Goal: Transaction & Acquisition: Purchase product/service

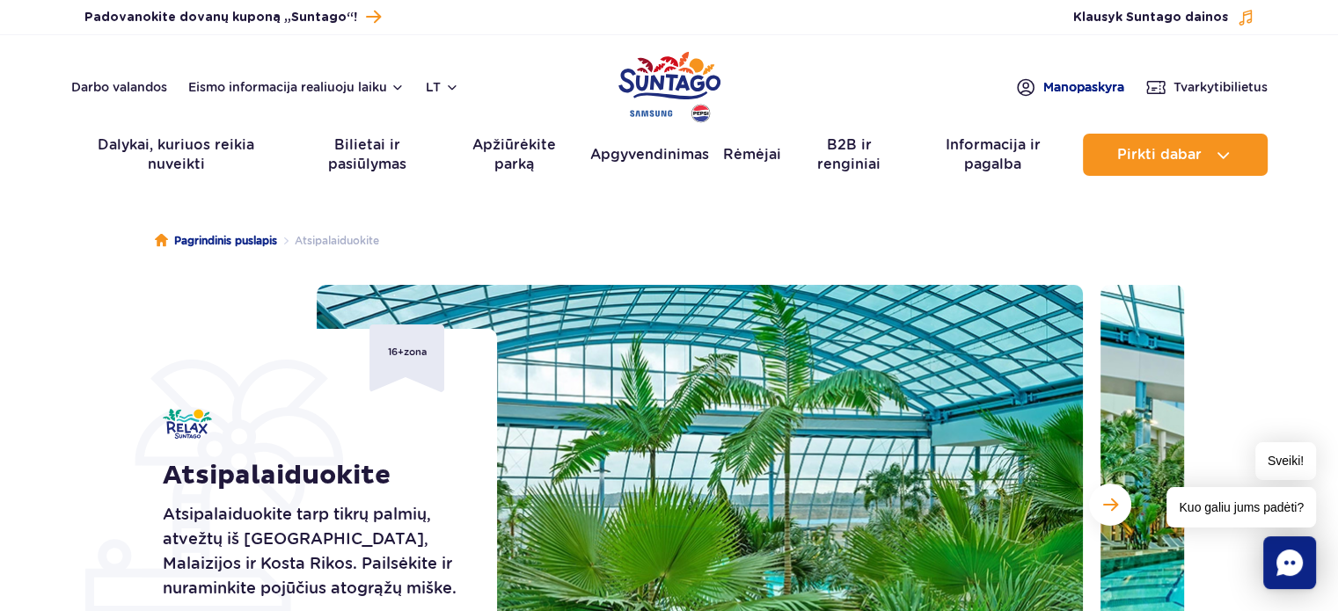
click at [1085, 84] on font "paskyra" at bounding box center [1100, 87] width 47 height 14
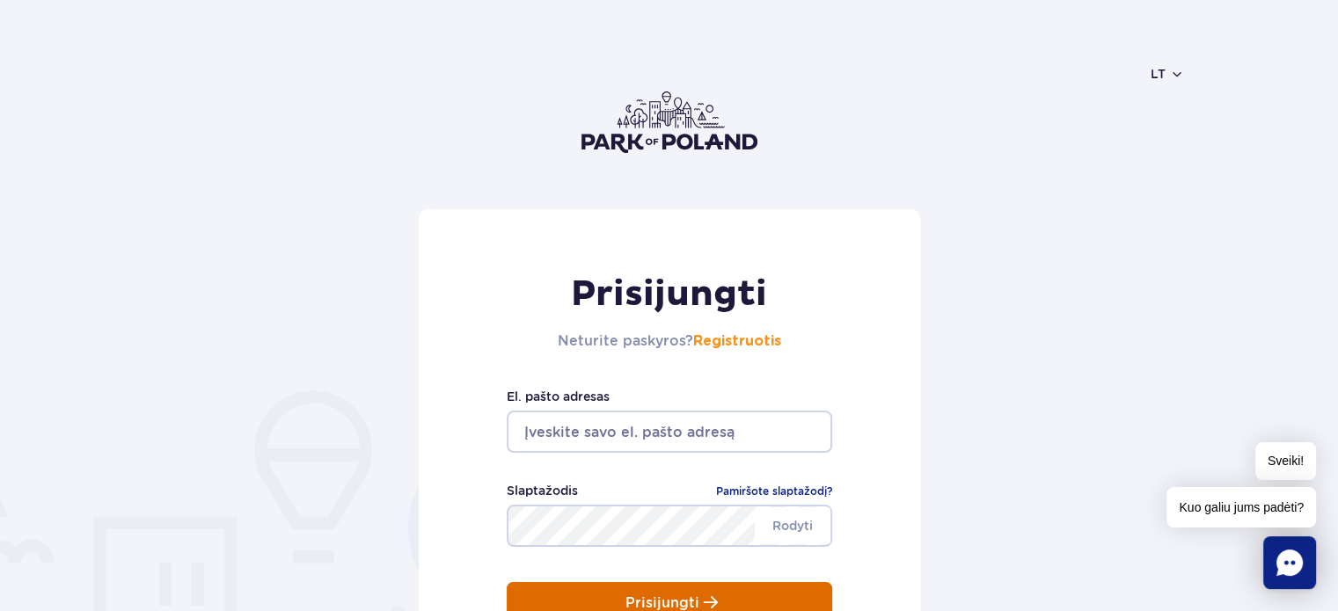
type input "inzinieriuz@yahoo.com"
click at [647, 597] on p "Prisijungti" at bounding box center [662, 603] width 74 height 16
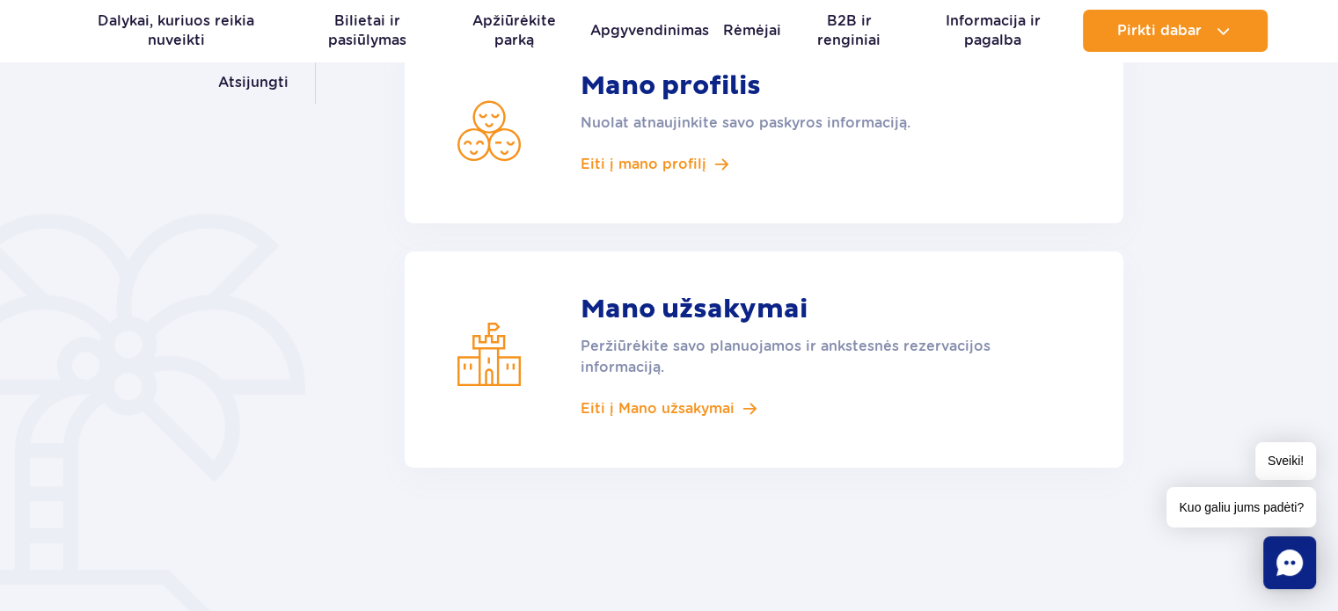
scroll to position [352, 0]
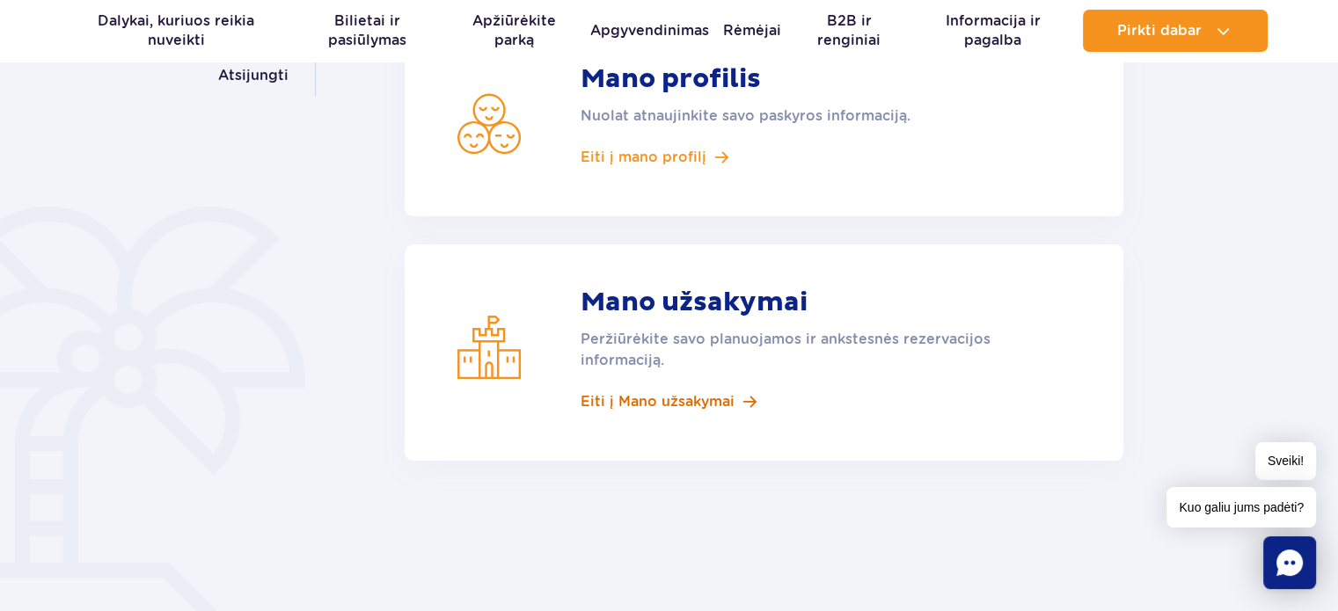
click at [629, 402] on font "Eiti į Mano užsakymai" at bounding box center [657, 401] width 154 height 17
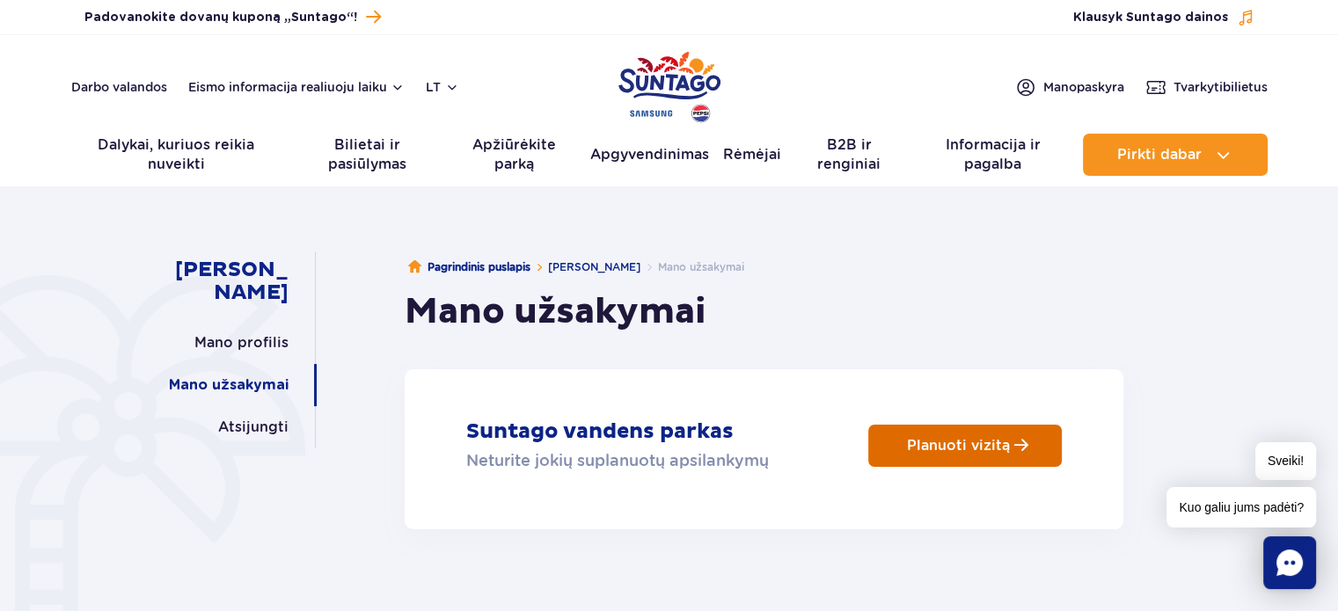
click at [964, 450] on p "Planuoti vizitą" at bounding box center [958, 445] width 103 height 17
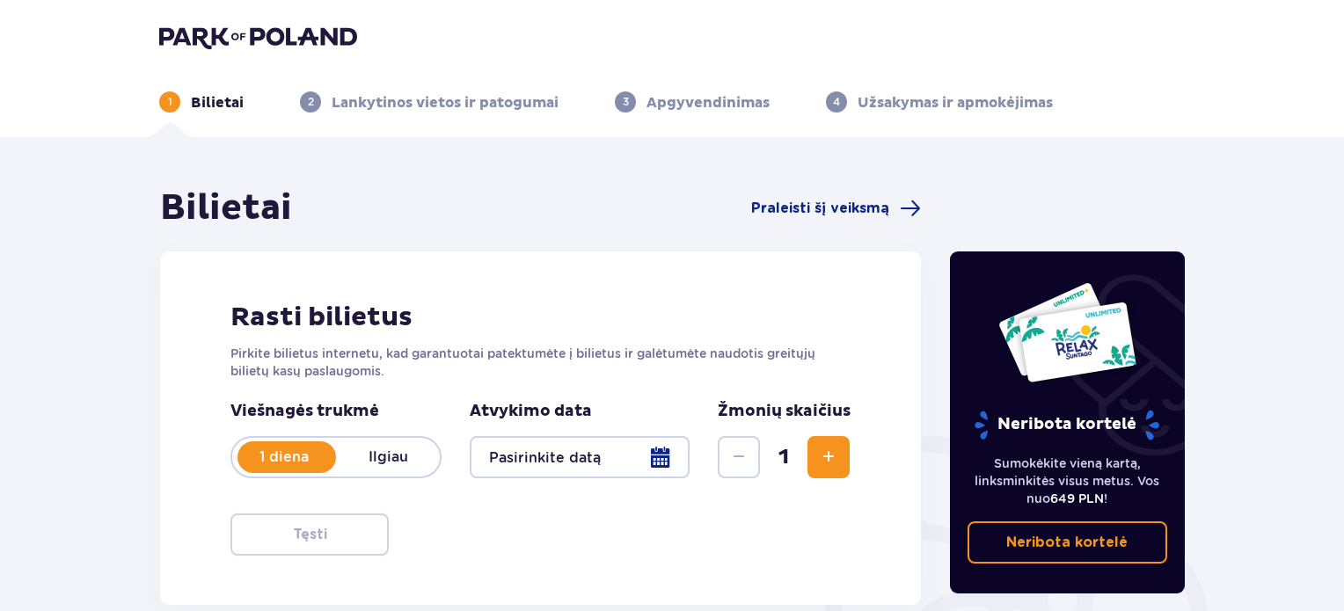
click at [656, 456] on div at bounding box center [580, 457] width 220 height 42
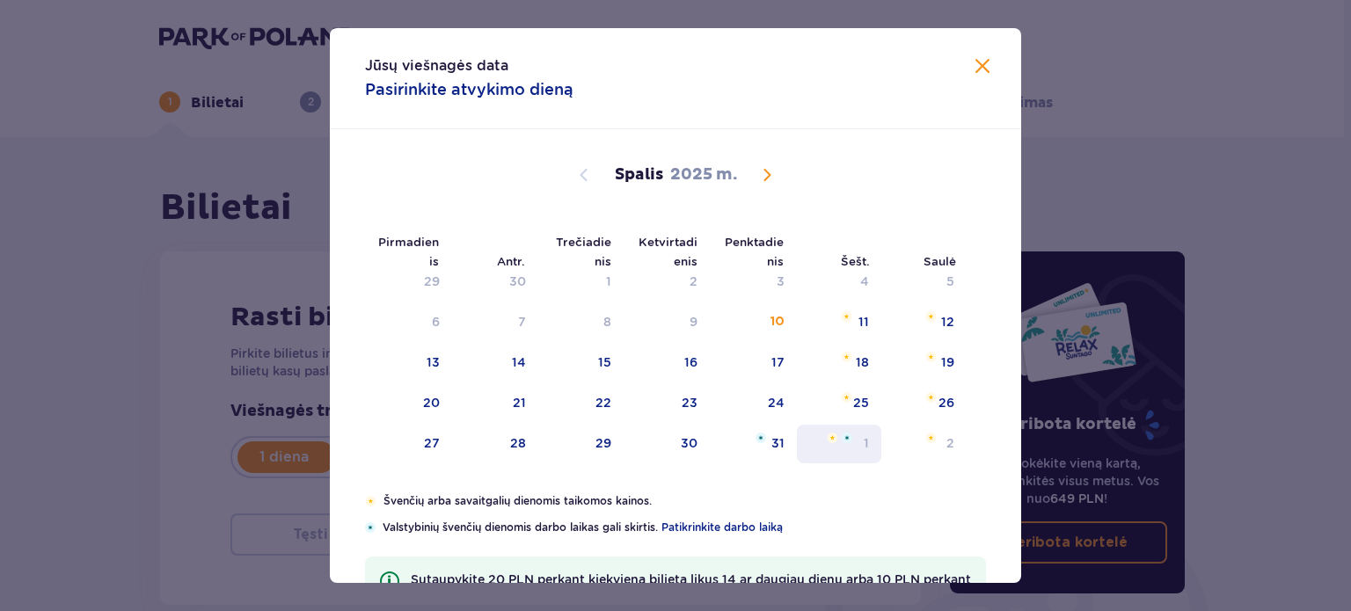
click at [864, 436] on font "1" at bounding box center [866, 443] width 5 height 14
type input "[DATE]"
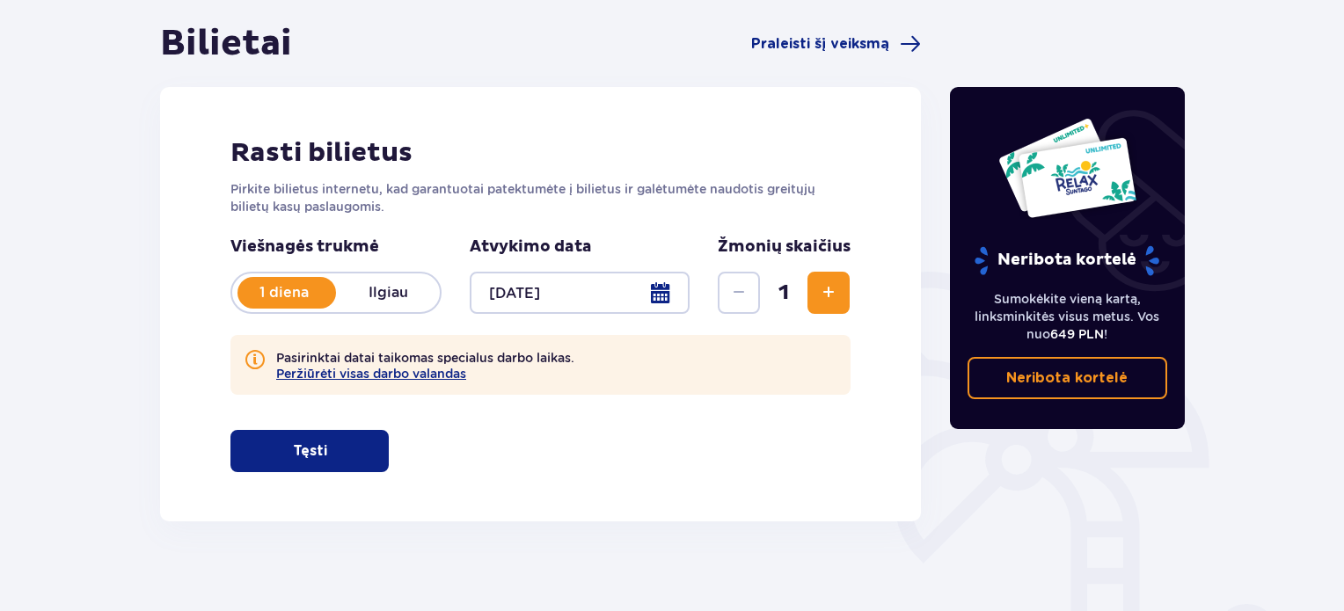
scroll to position [176, 0]
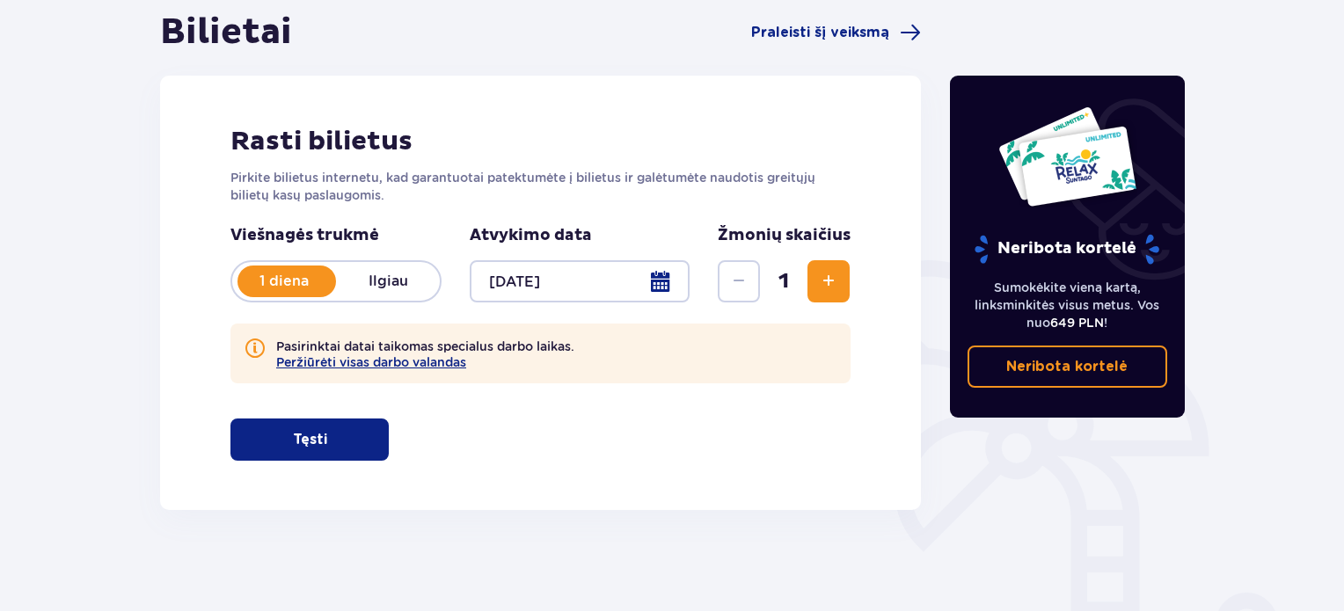
click at [821, 278] on span "Padidinti" at bounding box center [828, 281] width 21 height 21
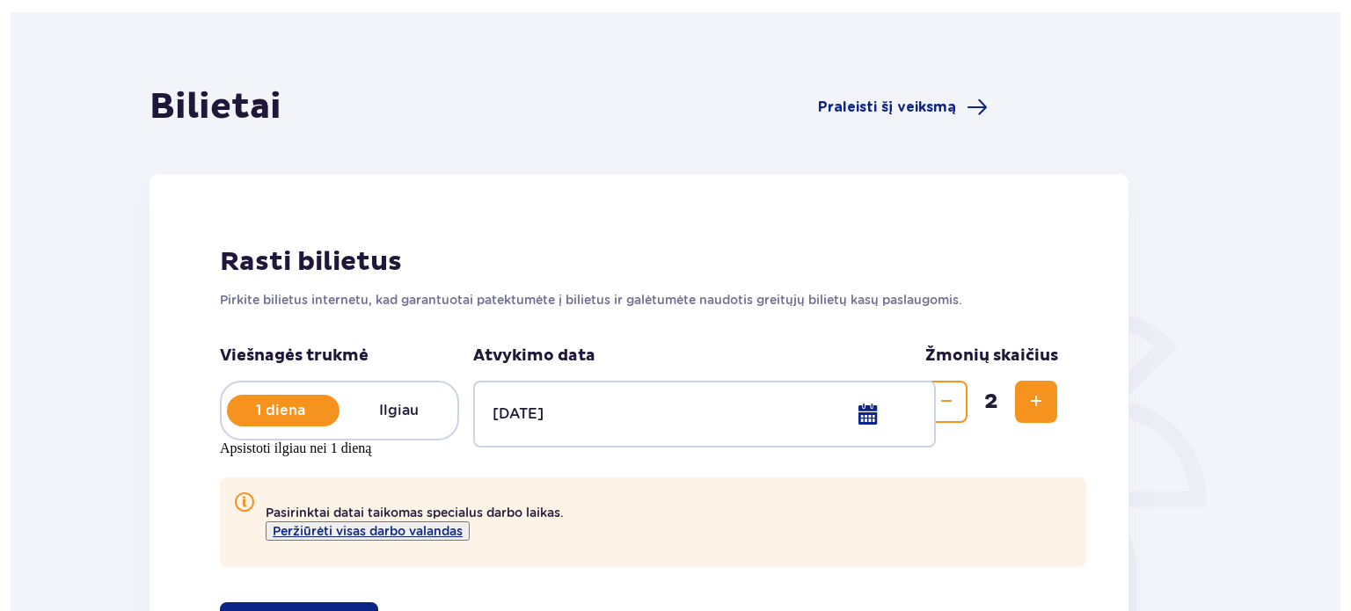
scroll to position [0, 0]
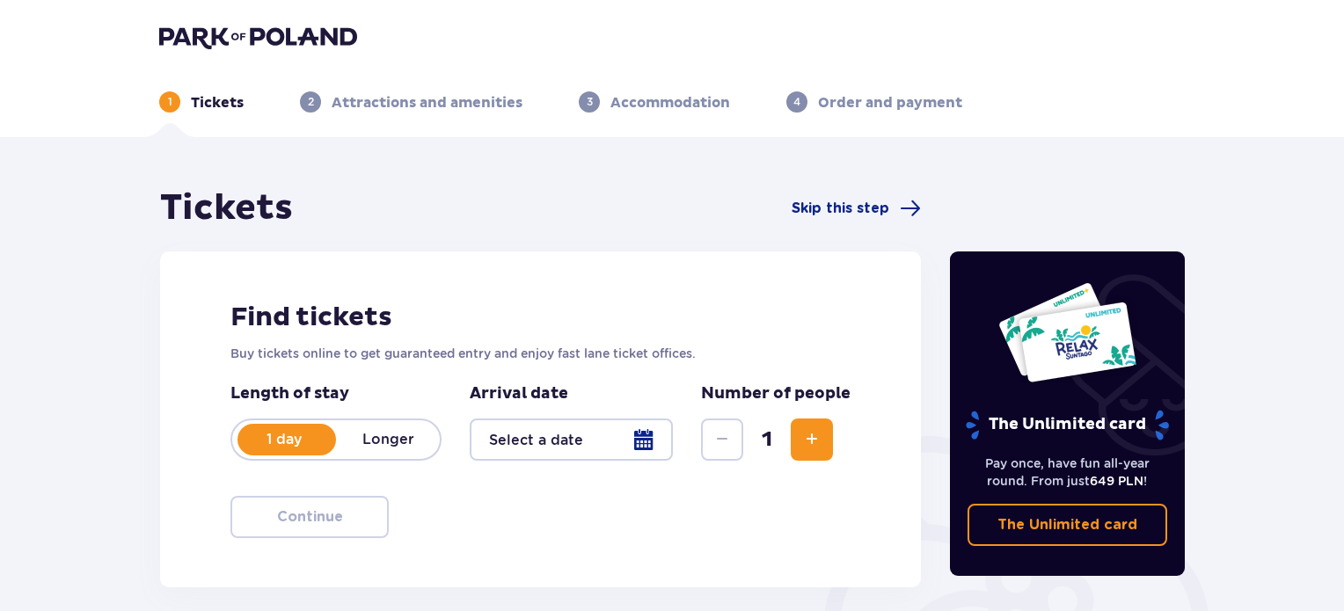
click at [637, 444] on div at bounding box center [571, 440] width 203 height 42
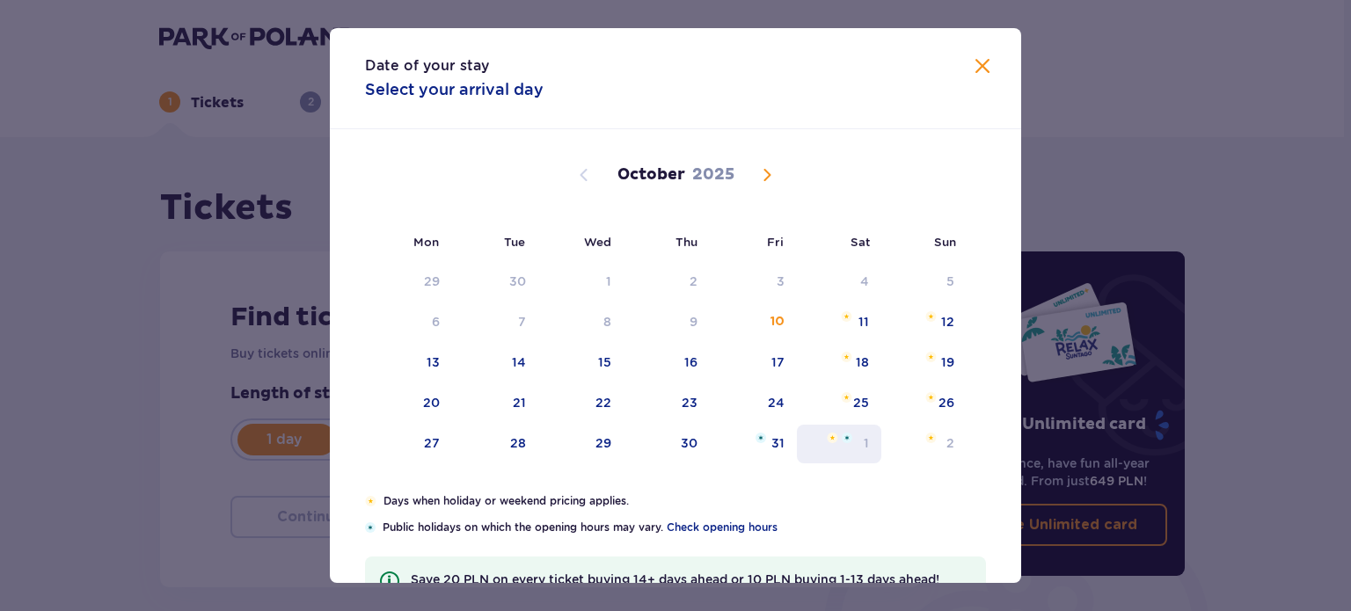
click at [869, 442] on div "1" at bounding box center [839, 444] width 85 height 39
type input "01.11.25"
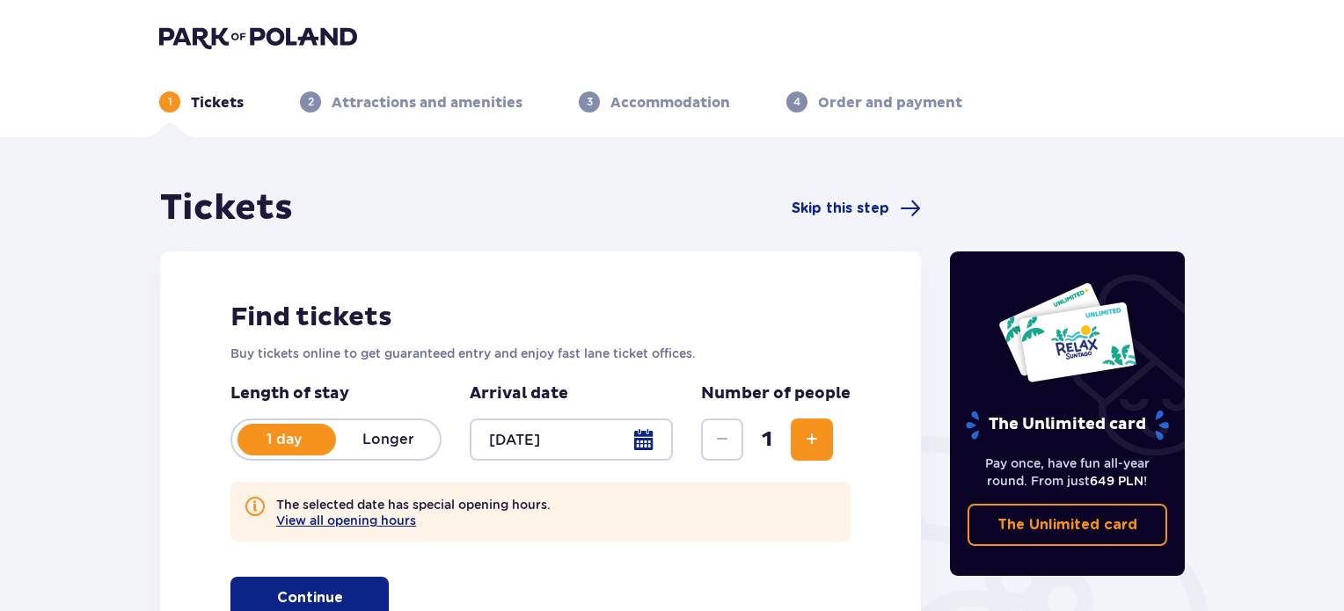
click at [793, 443] on button "Increase" at bounding box center [812, 440] width 42 height 42
click at [807, 442] on span "Increase" at bounding box center [811, 439] width 21 height 21
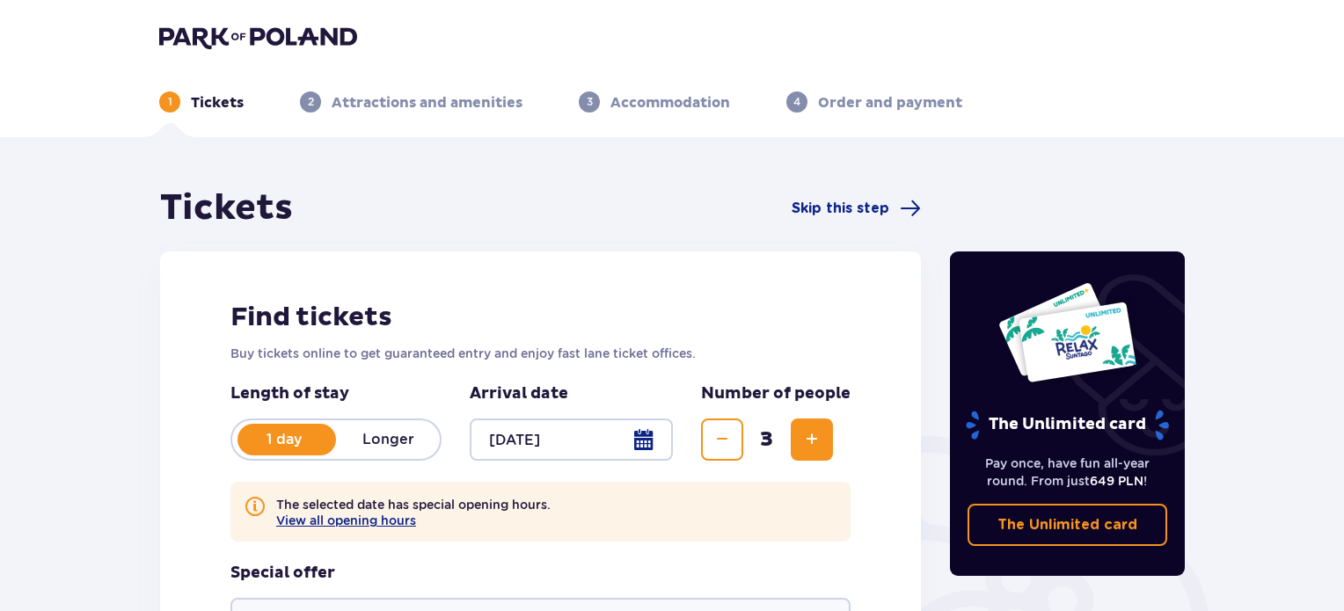
click at [807, 442] on span "Increase" at bounding box center [811, 439] width 21 height 21
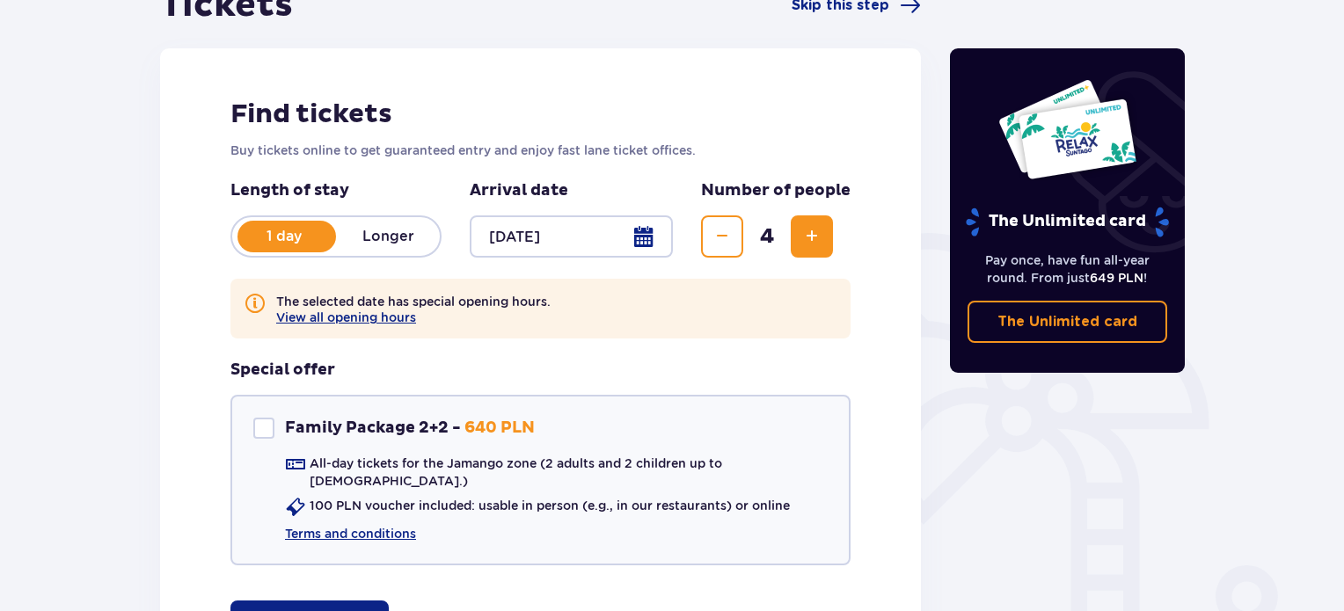
scroll to position [264, 0]
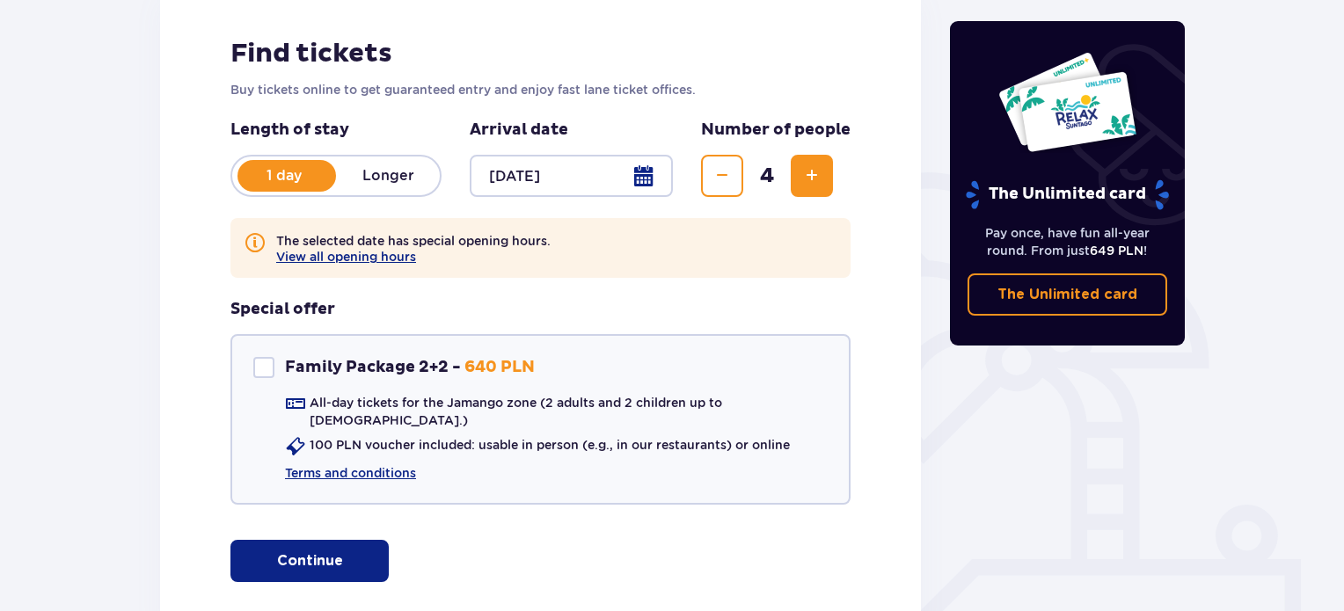
click at [330, 545] on button "Continue" at bounding box center [309, 561] width 158 height 42
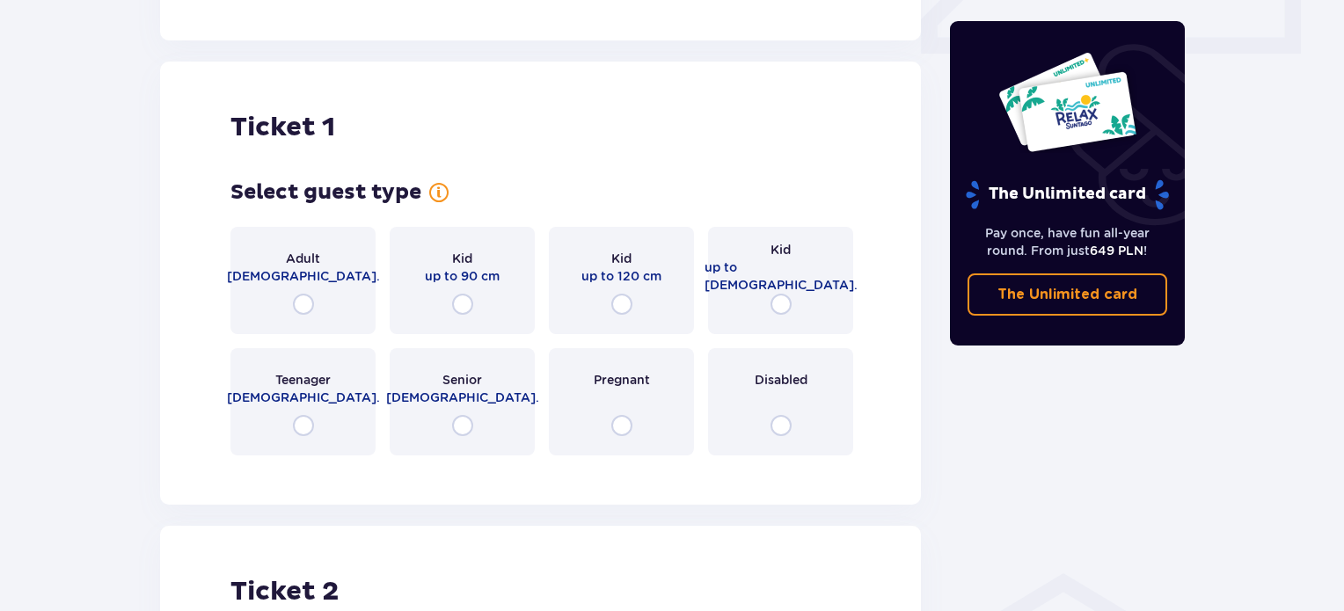
scroll to position [881, 0]
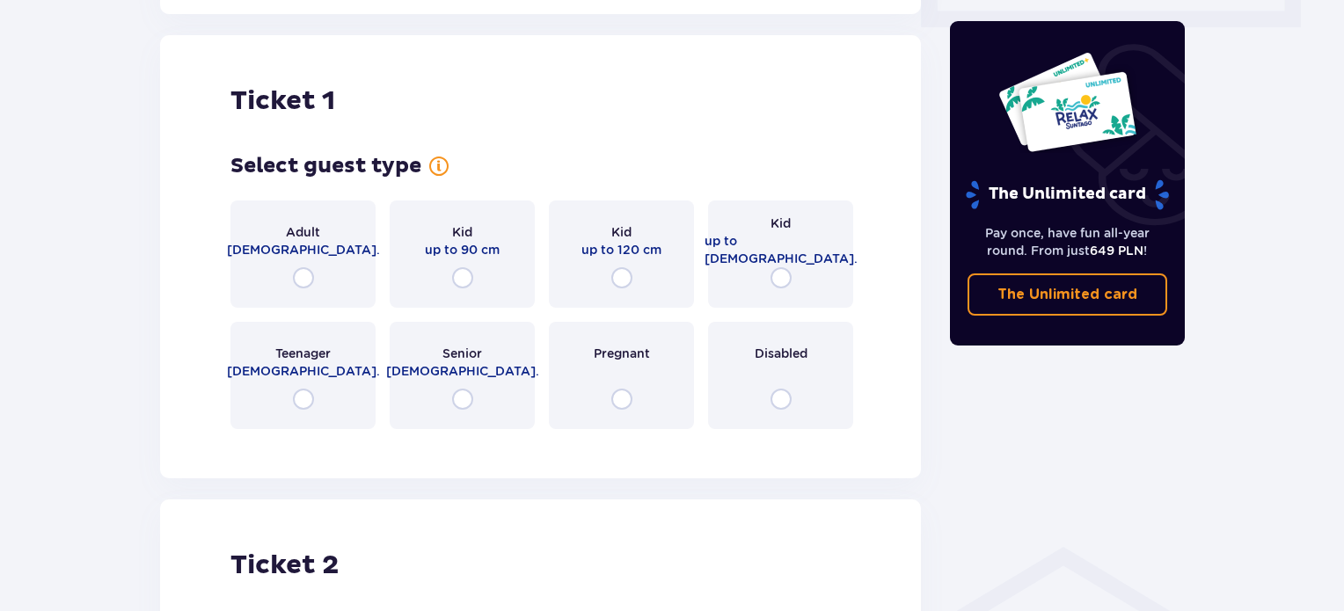
click at [303, 274] on div "Adult 18 - 65 y.o." at bounding box center [302, 254] width 145 height 107
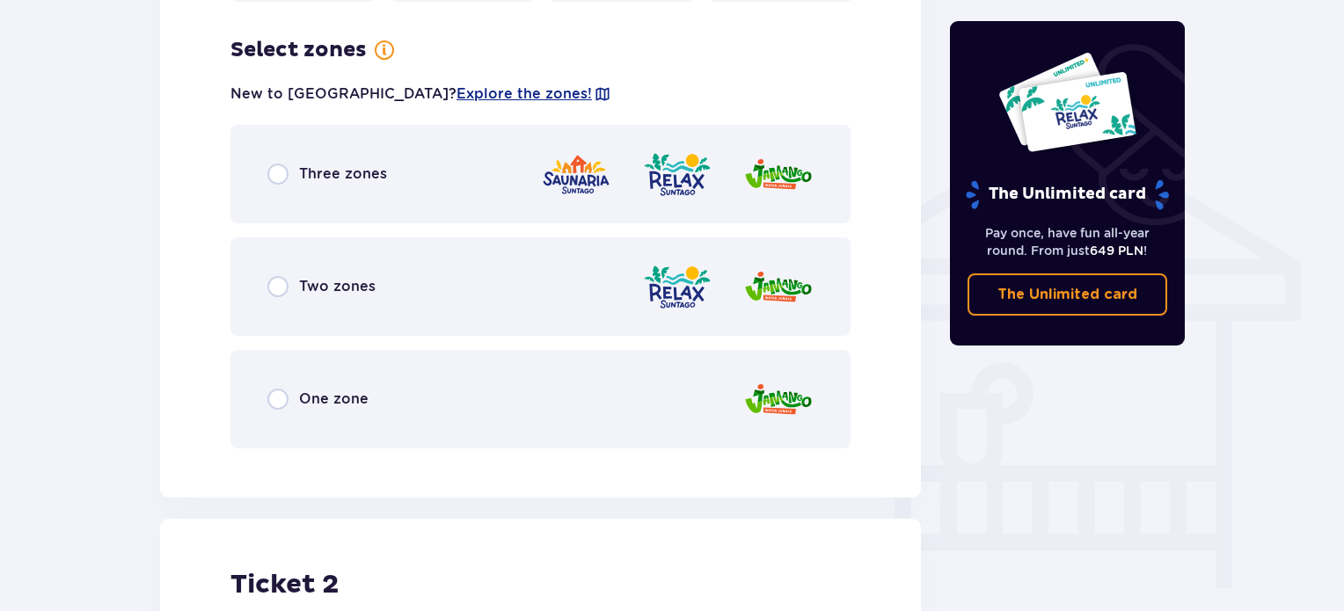
scroll to position [1310, 0]
click at [341, 163] on span "Three zones" at bounding box center [343, 172] width 88 height 19
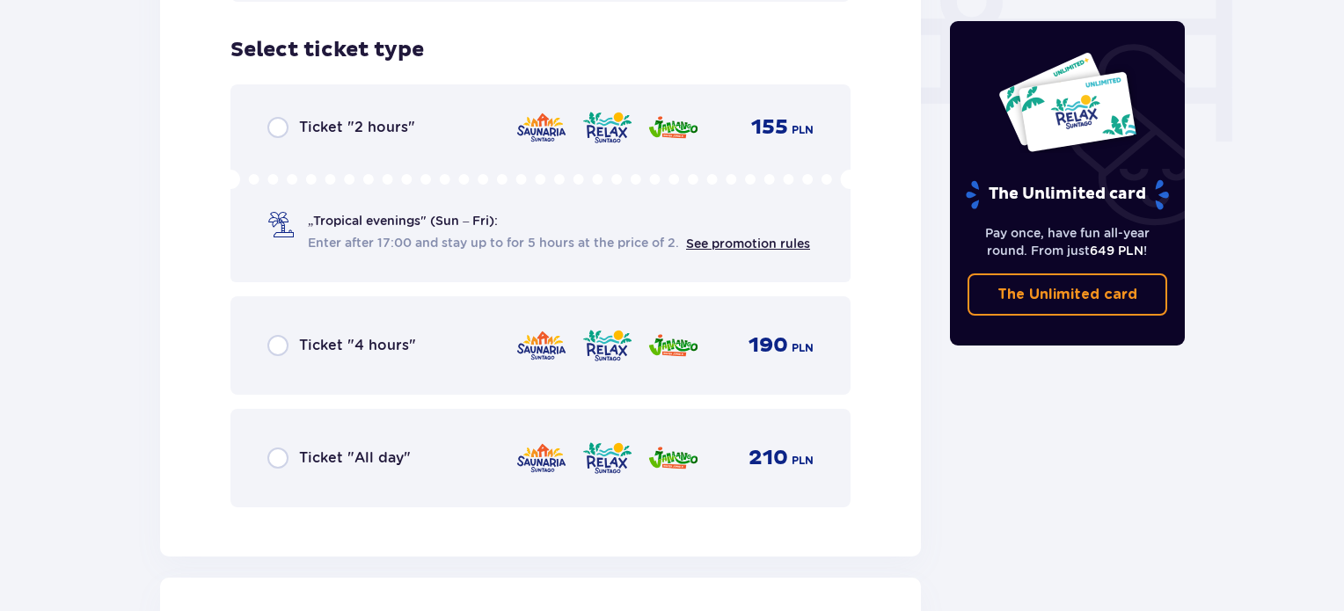
scroll to position [1757, 0]
click at [347, 447] on span "Ticket "All day"" at bounding box center [355, 456] width 112 height 19
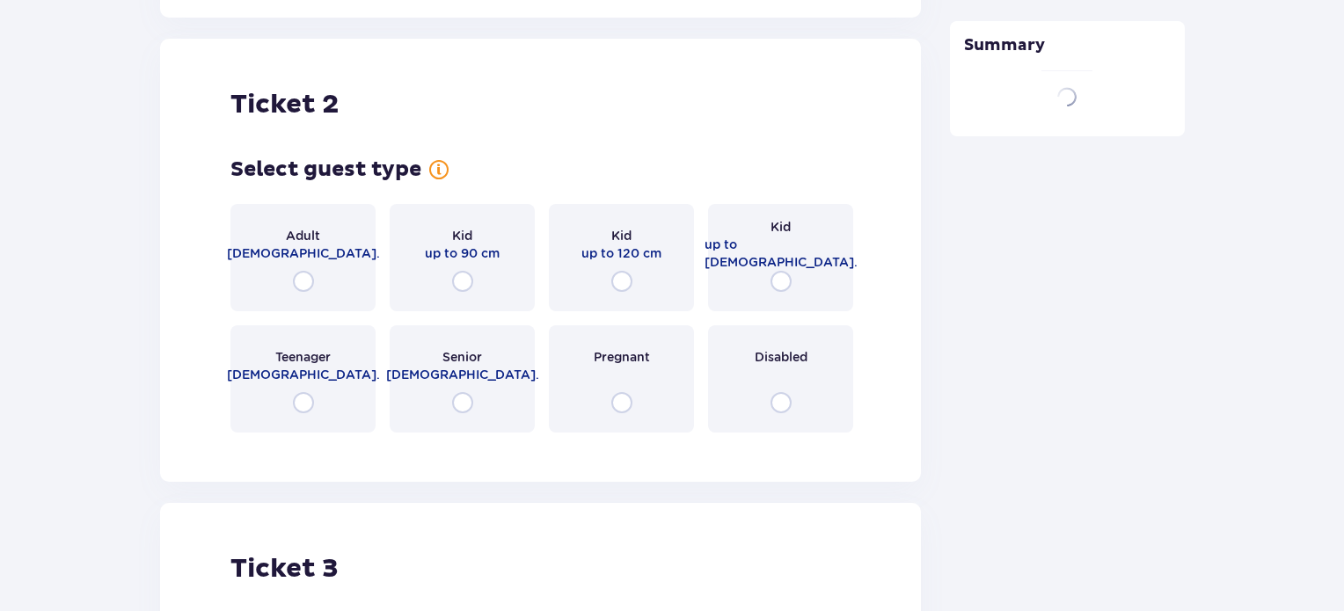
scroll to position [2297, 0]
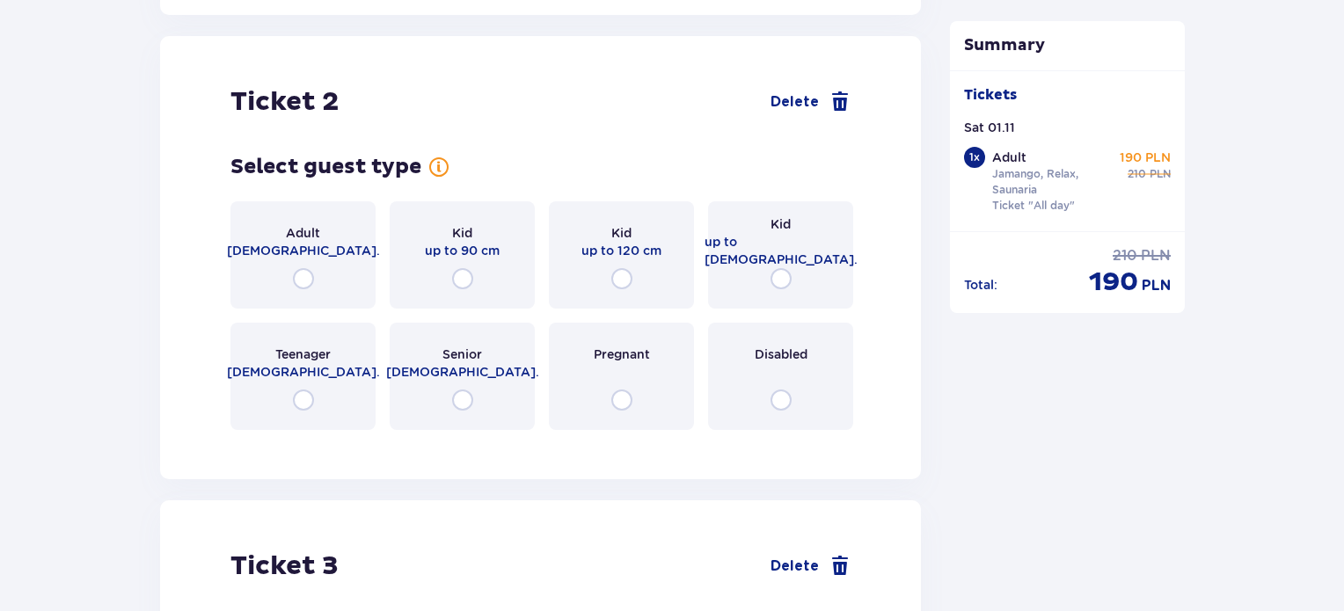
click at [307, 268] on input "radio" at bounding box center [303, 278] width 21 height 21
radio input "true"
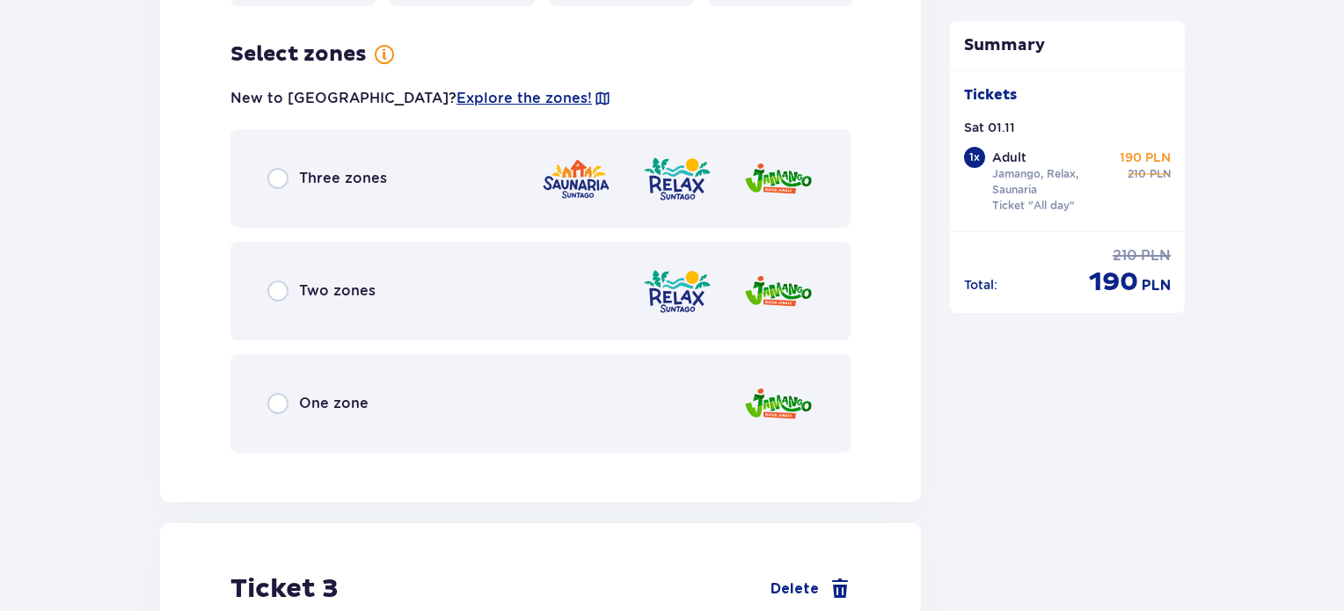
scroll to position [2726, 0]
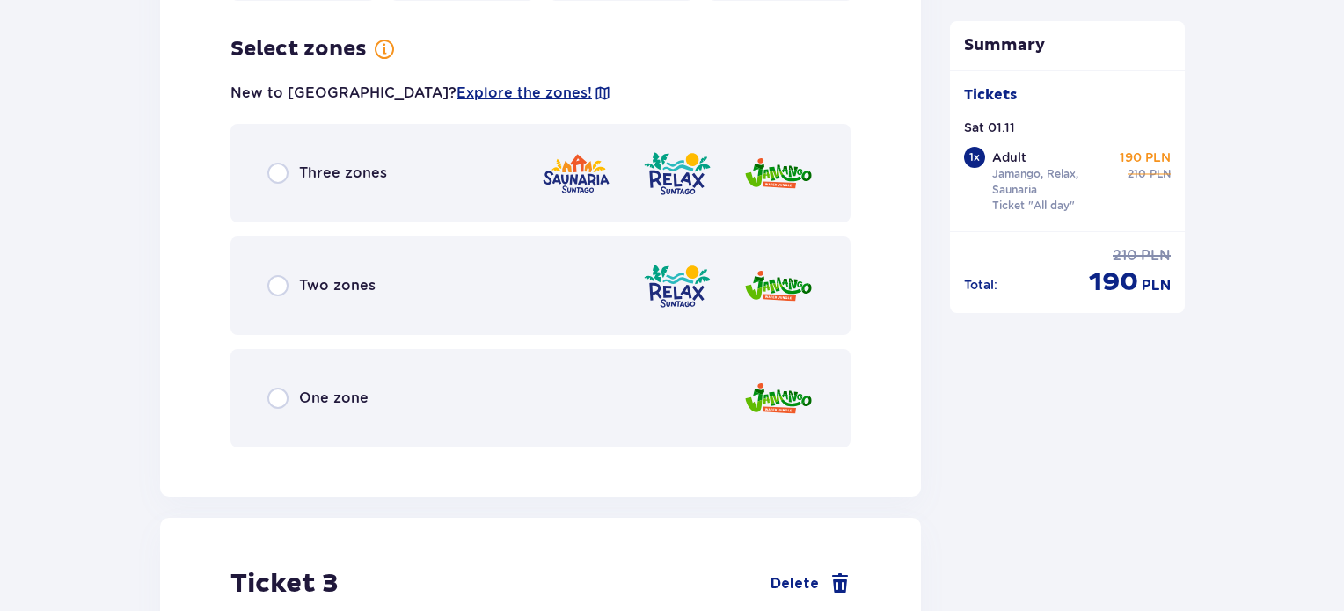
click at [353, 164] on span "Three zones" at bounding box center [343, 173] width 88 height 19
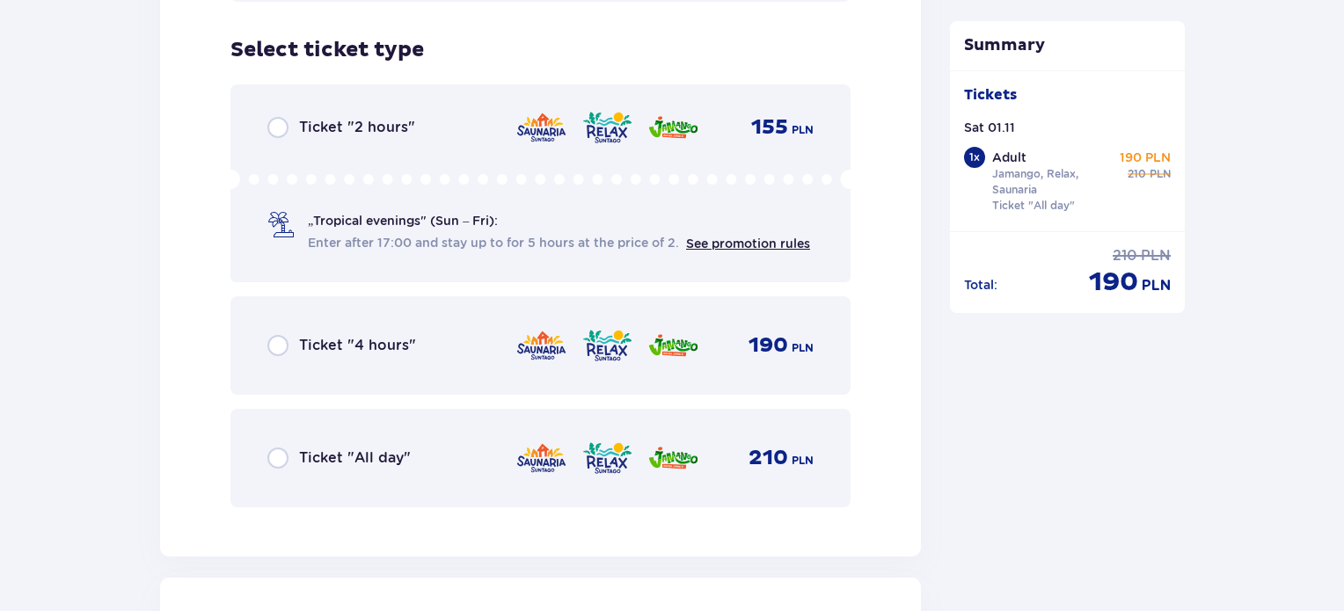
scroll to position [3173, 0]
click at [362, 448] on span "Ticket "All day"" at bounding box center [355, 457] width 112 height 19
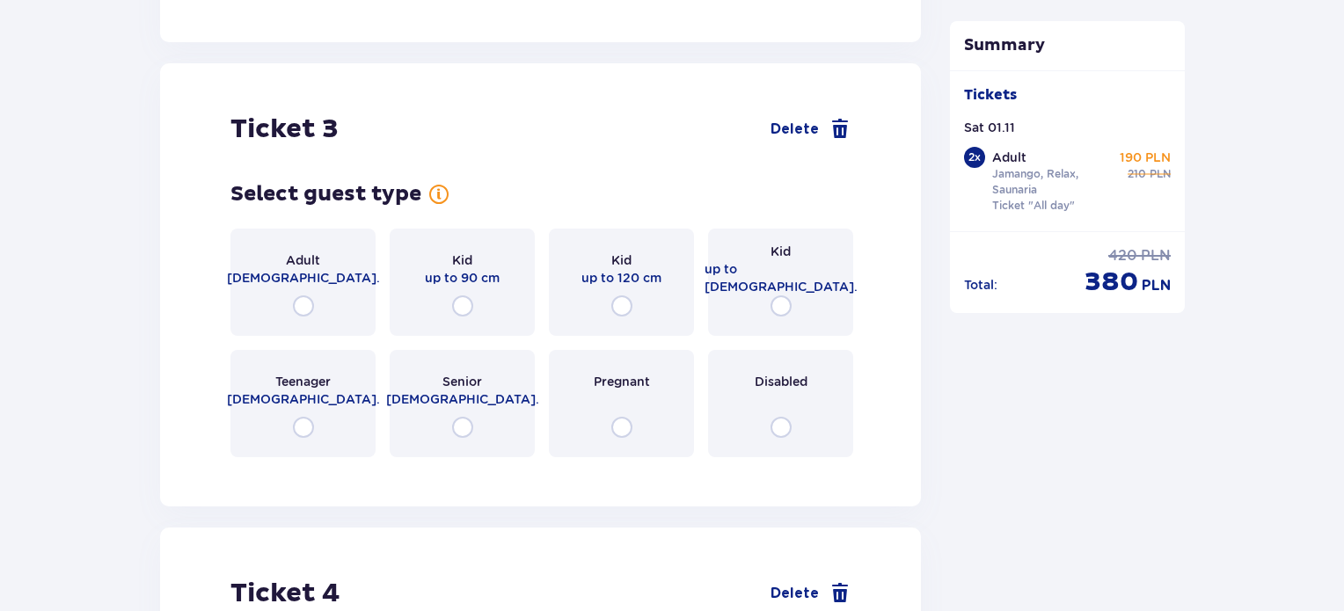
scroll to position [3713, 0]
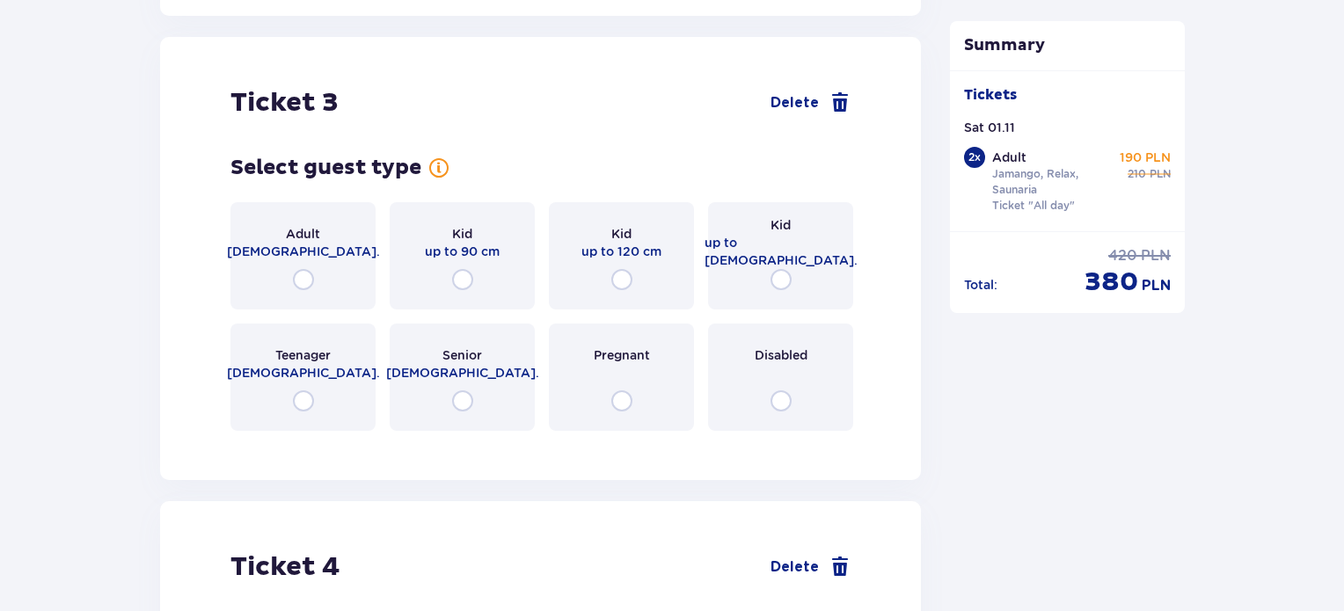
click at [787, 269] on input "radio" at bounding box center [780, 279] width 21 height 21
radio input "true"
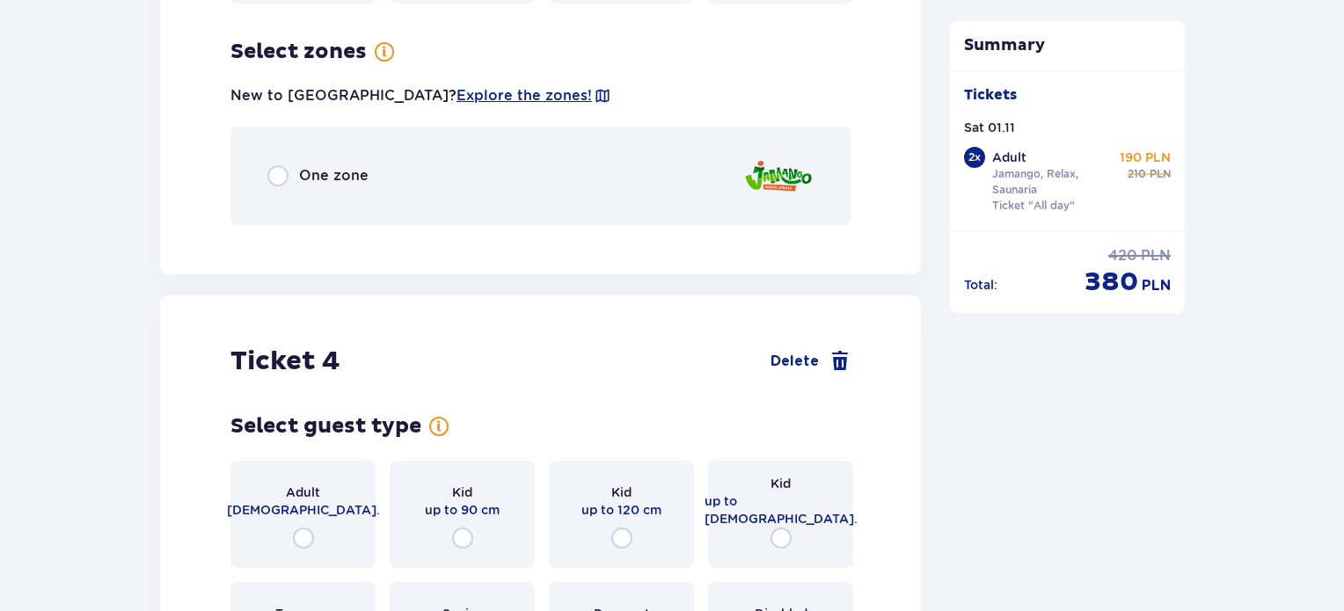
scroll to position [4142, 0]
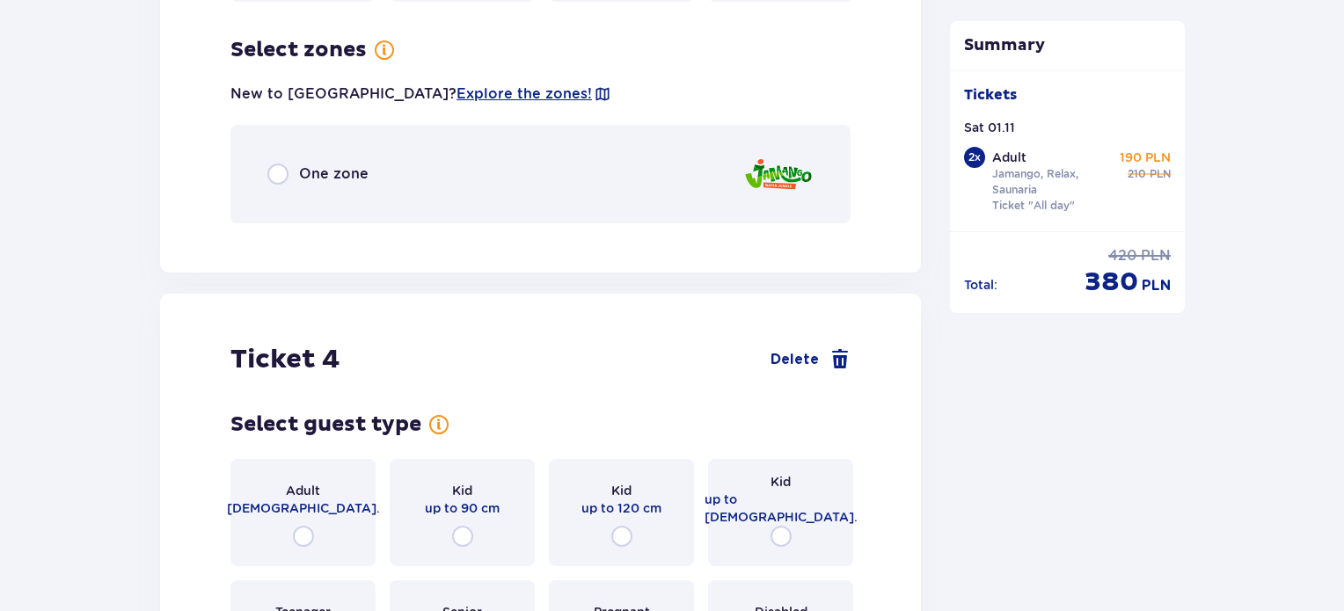
click at [350, 164] on span "One zone" at bounding box center [333, 173] width 69 height 19
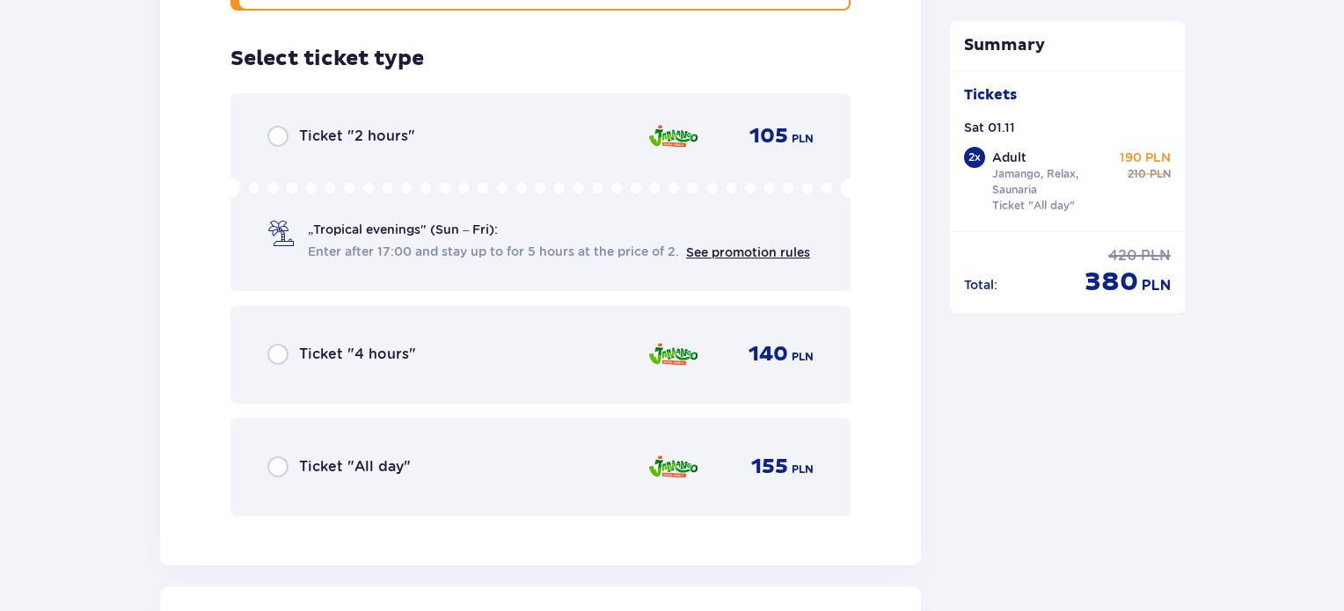
scroll to position [4364, 0]
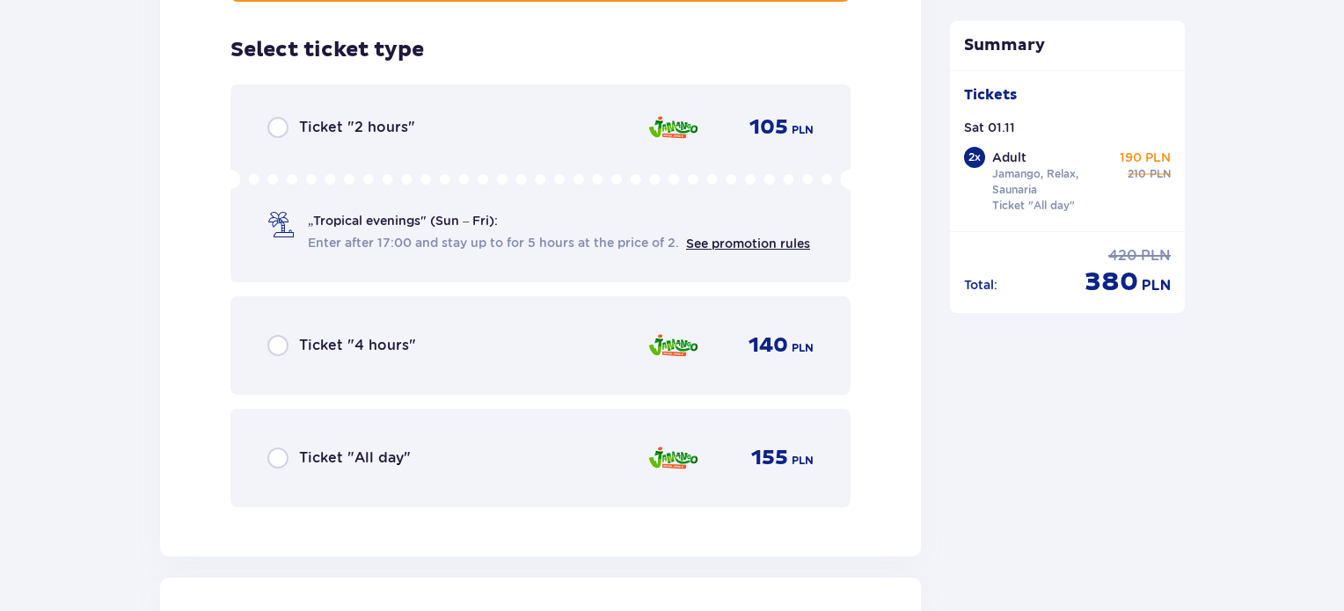
click at [369, 449] on span "Ticket "All day"" at bounding box center [355, 458] width 112 height 19
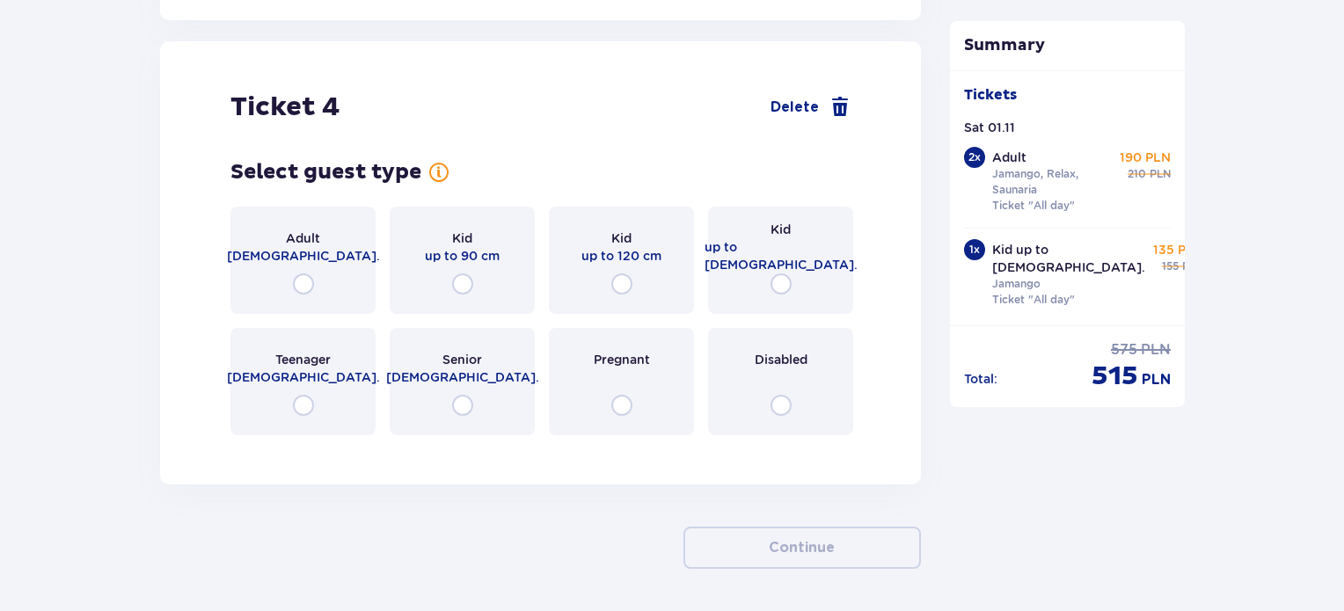
scroll to position [4904, 0]
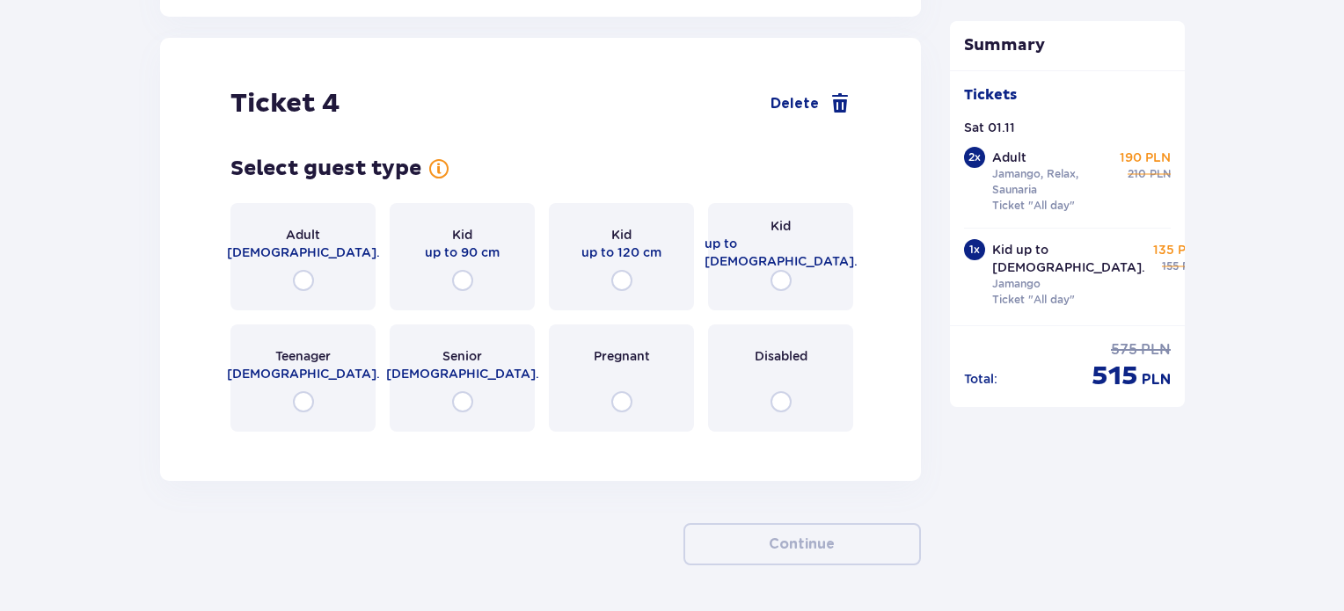
click at [783, 270] on input "radio" at bounding box center [780, 280] width 21 height 21
radio input "true"
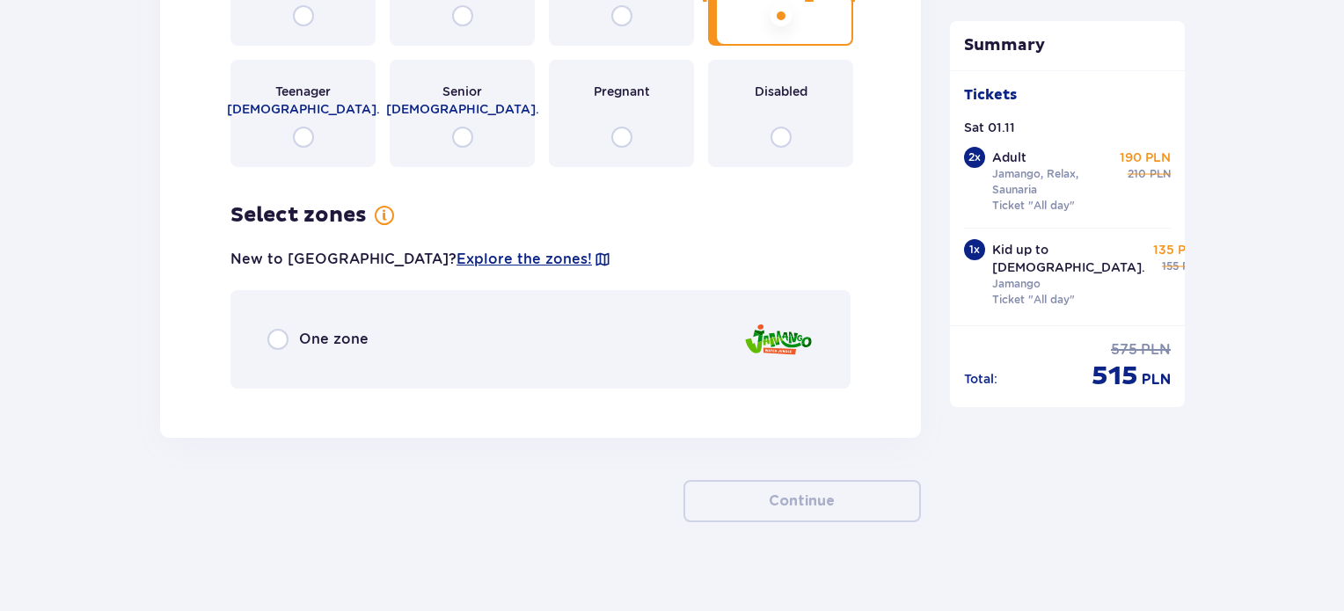
click at [332, 330] on span "One zone" at bounding box center [333, 339] width 69 height 19
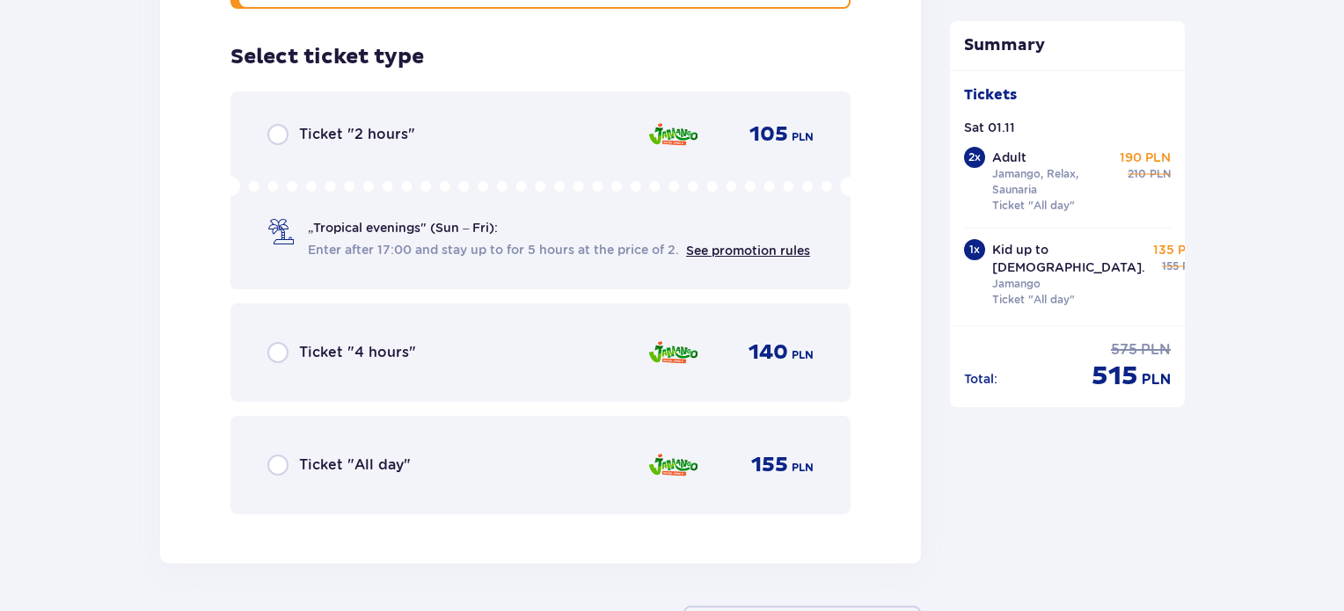
scroll to position [5555, 0]
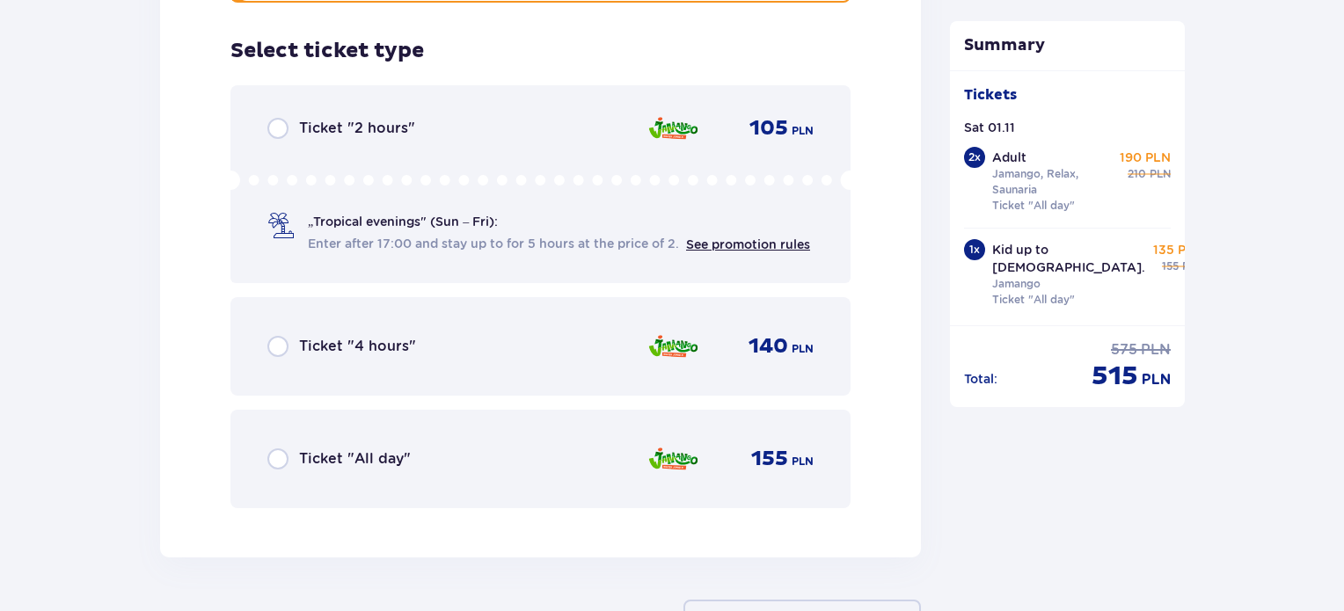
click at [352, 449] on span "Ticket "All day"" at bounding box center [355, 458] width 112 height 19
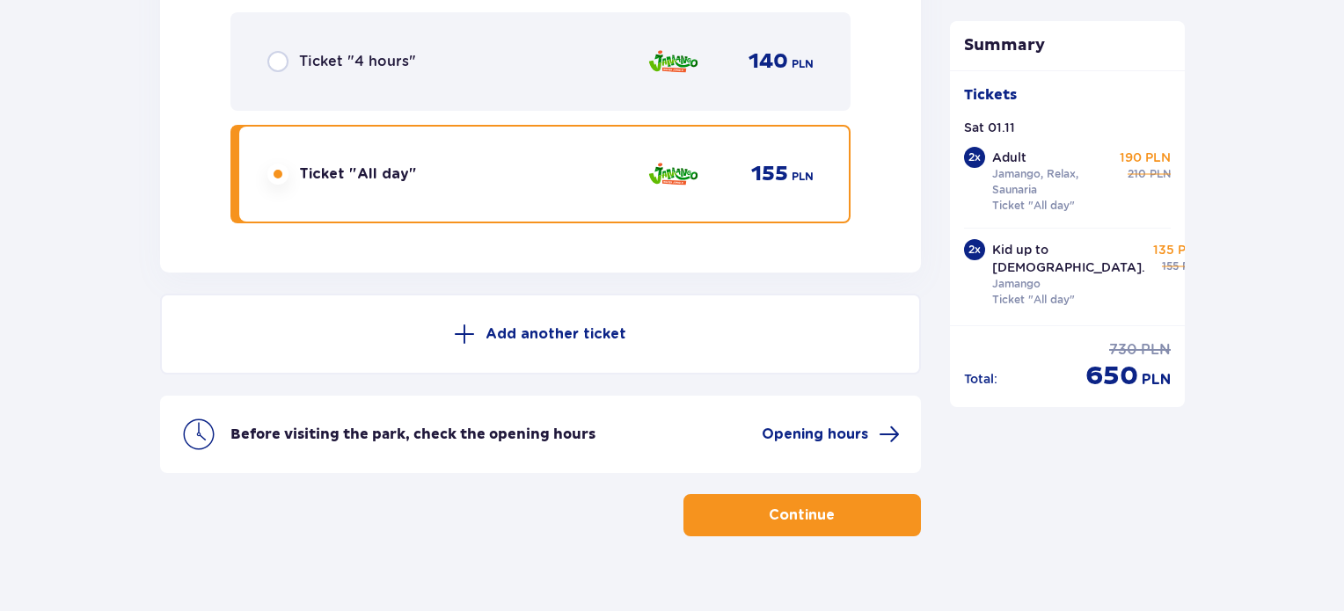
scroll to position [5853, 0]
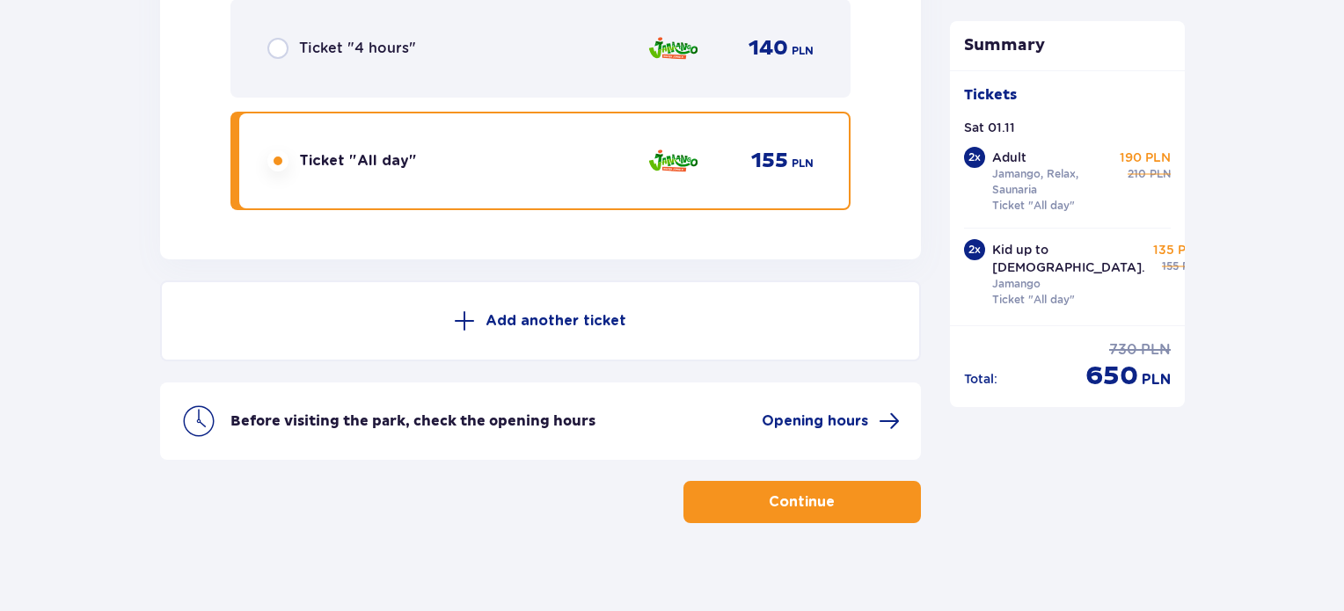
click at [785, 493] on p "Continue" at bounding box center [802, 502] width 66 height 19
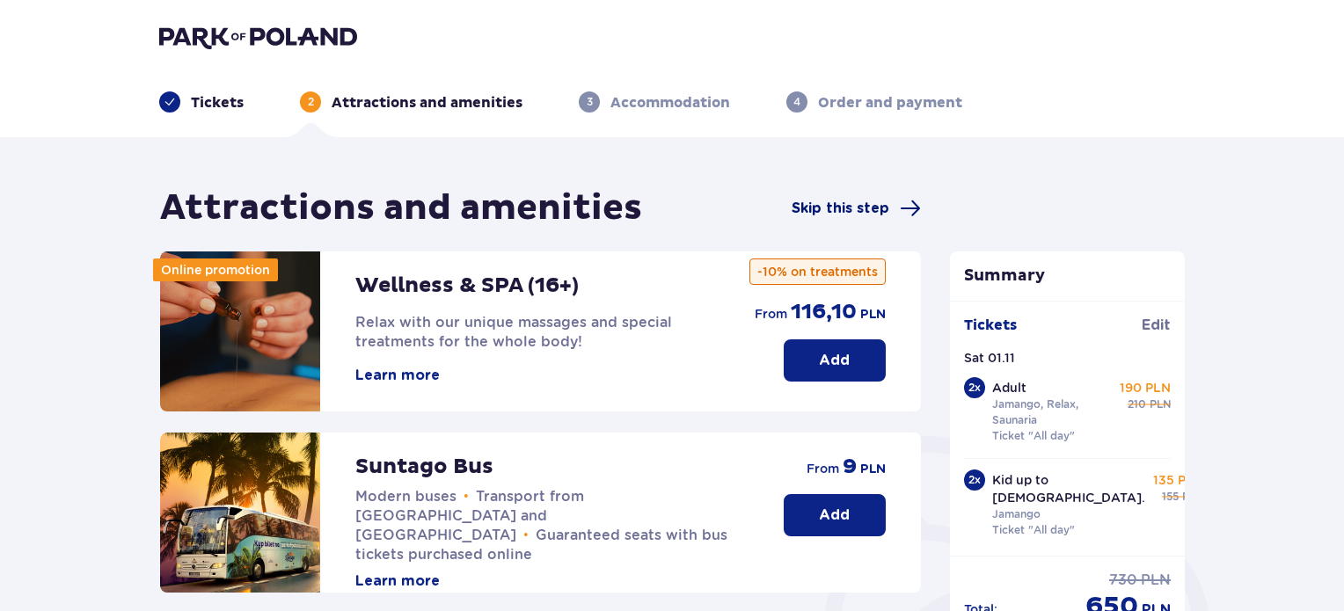
click at [853, 206] on span "Skip this step" at bounding box center [841, 208] width 98 height 19
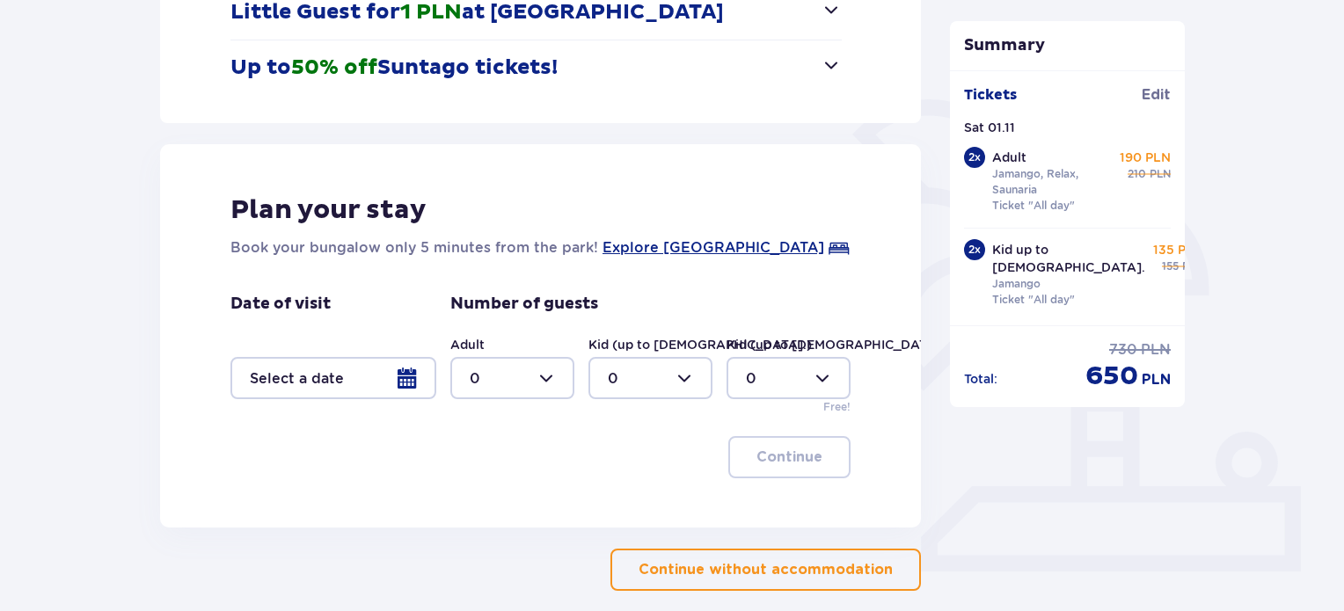
scroll to position [352, 0]
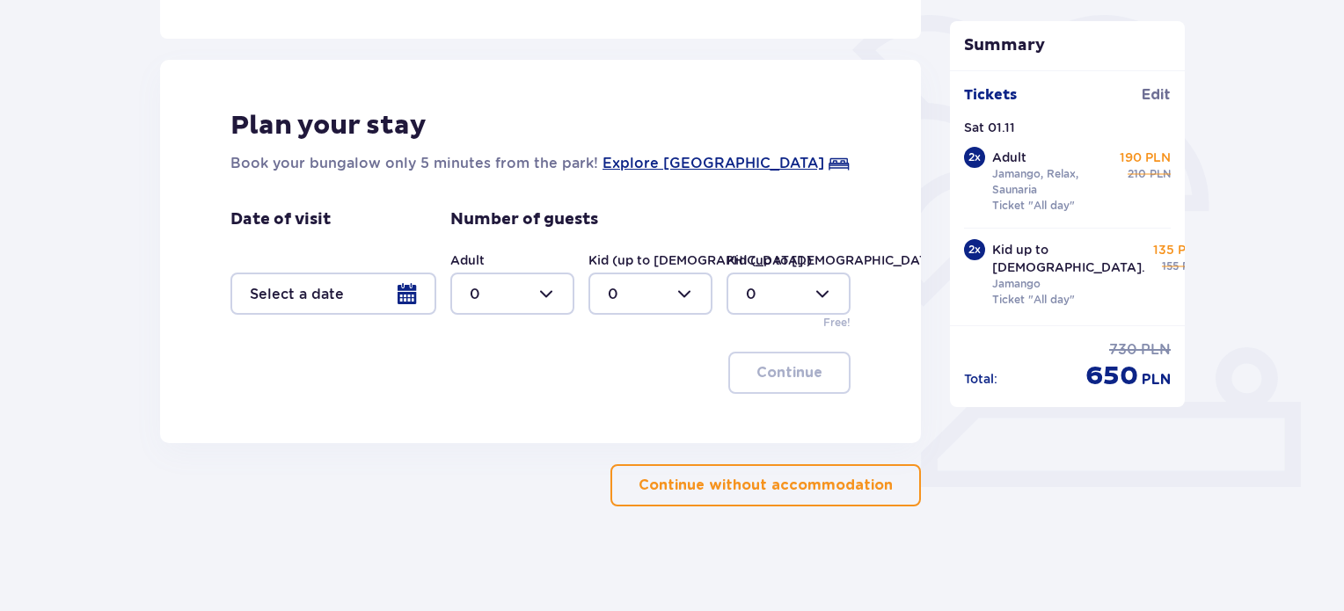
click at [741, 478] on p "Continue without accommodation" at bounding box center [766, 485] width 254 height 19
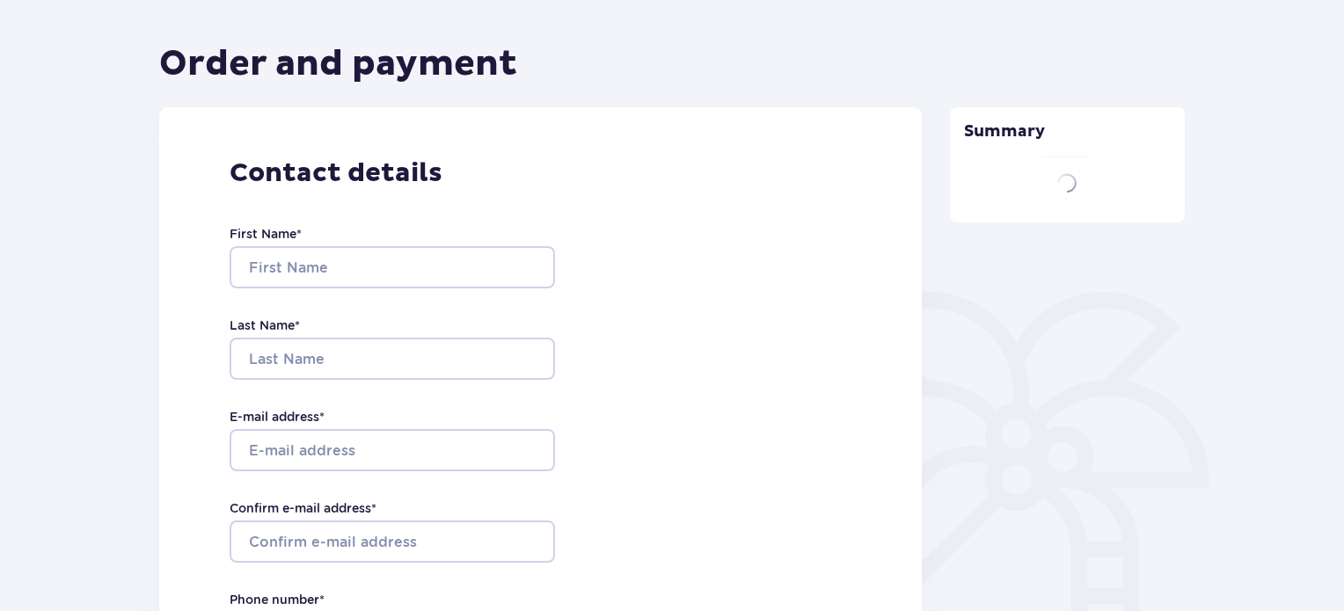
type input "Mindaugas"
type input "Verikas"
type input "[EMAIL_ADDRESS][DOMAIN_NAME]"
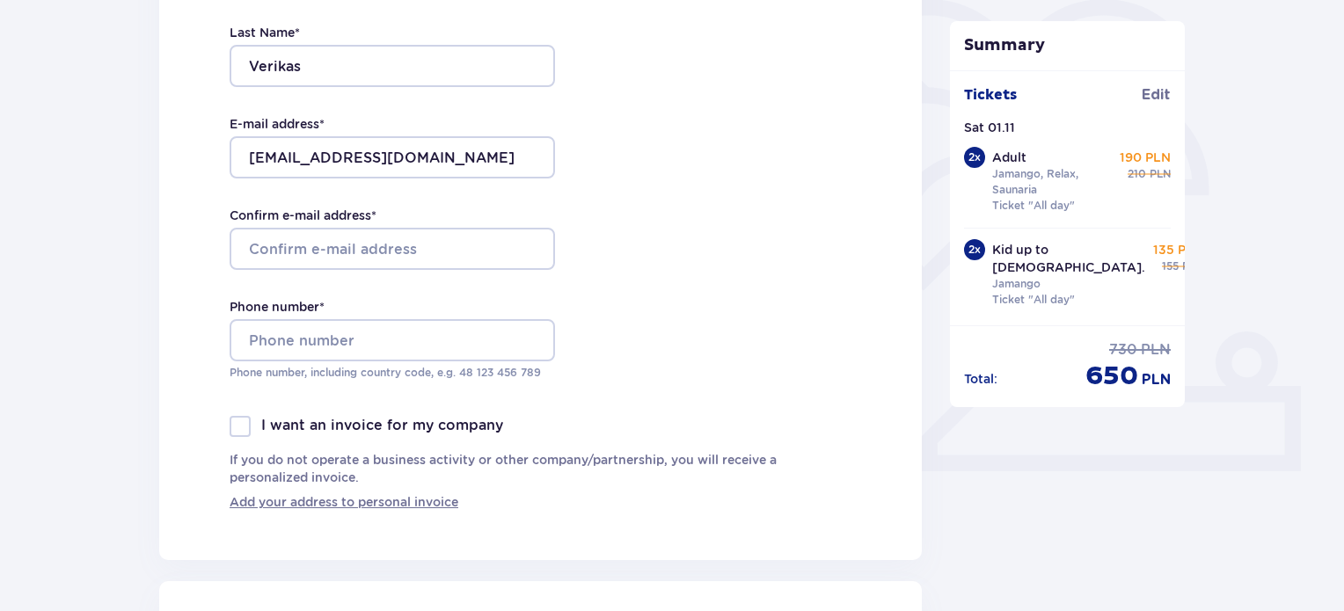
scroll to position [440, 0]
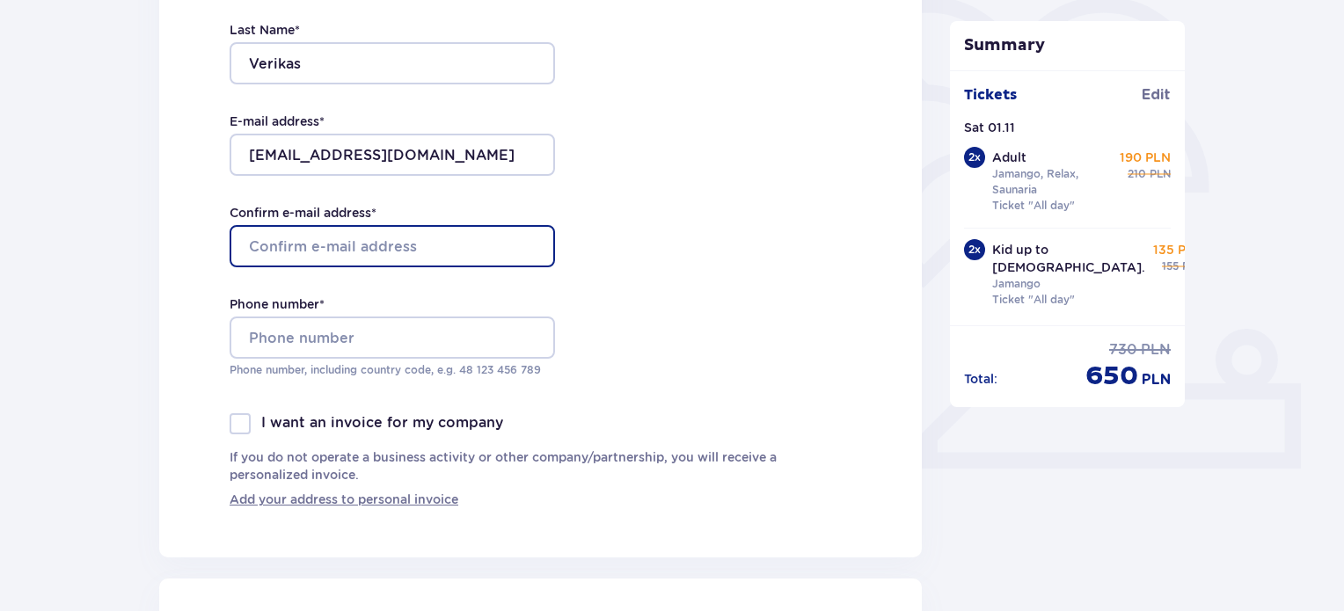
click at [359, 238] on input "Confirm e-mail address *" at bounding box center [392, 246] width 325 height 42
type input "[EMAIL_ADDRESS][DOMAIN_NAME]"
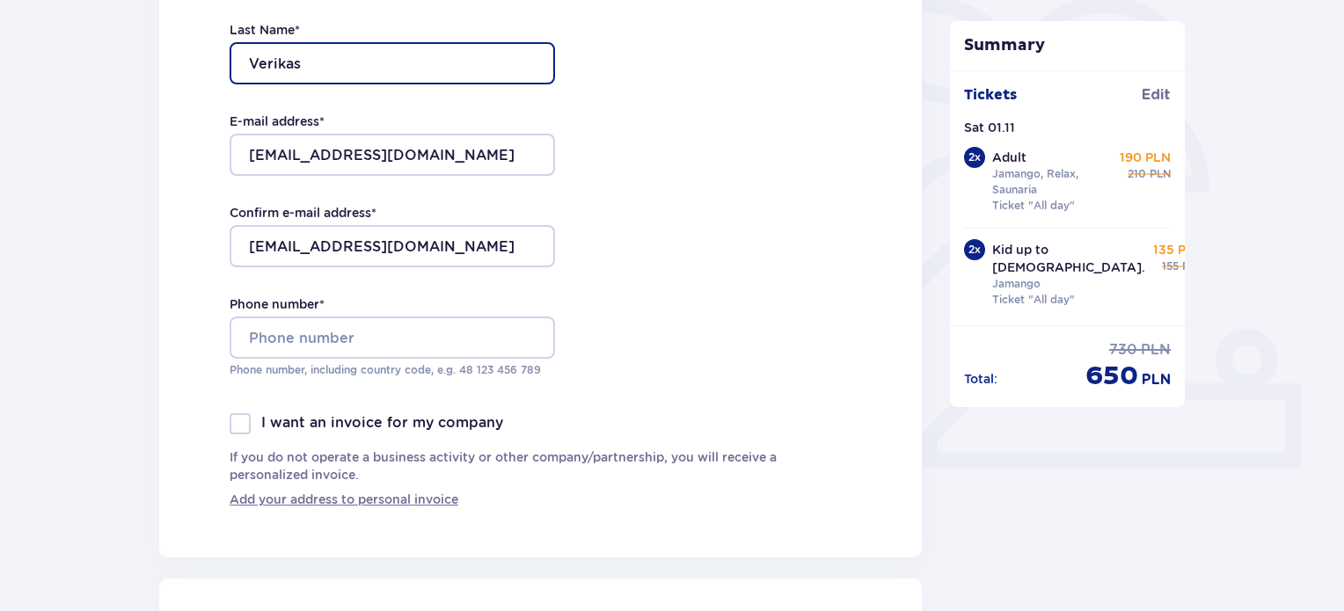
type input "Mindaugas"
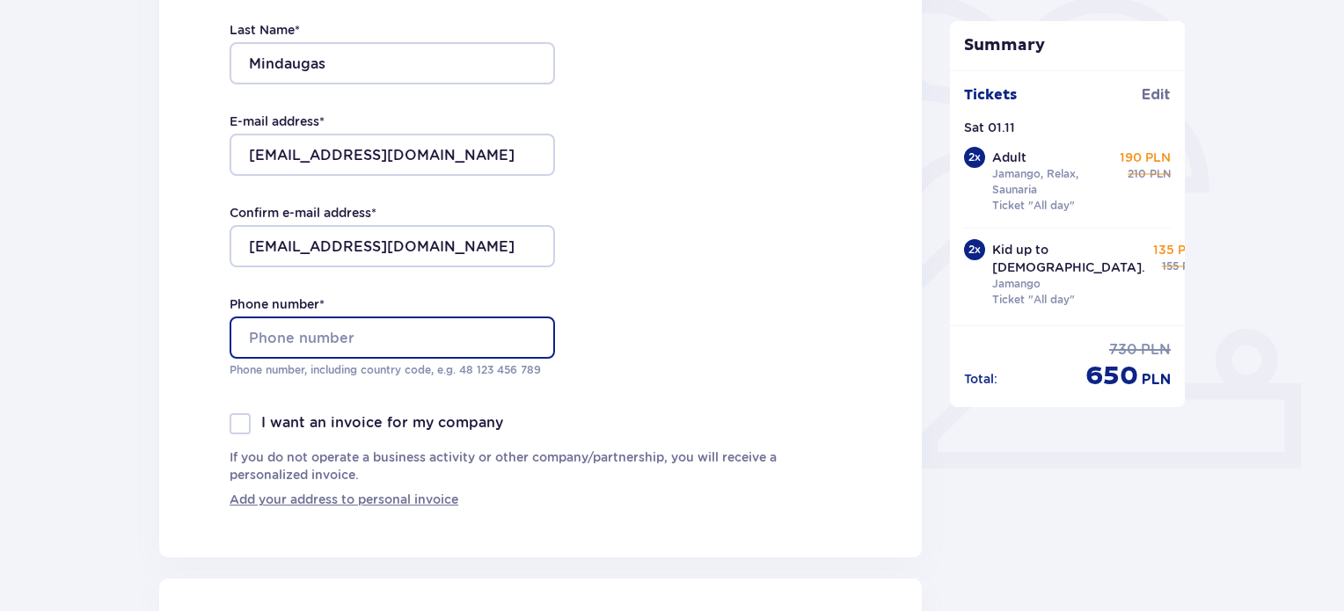
type input "069999597"
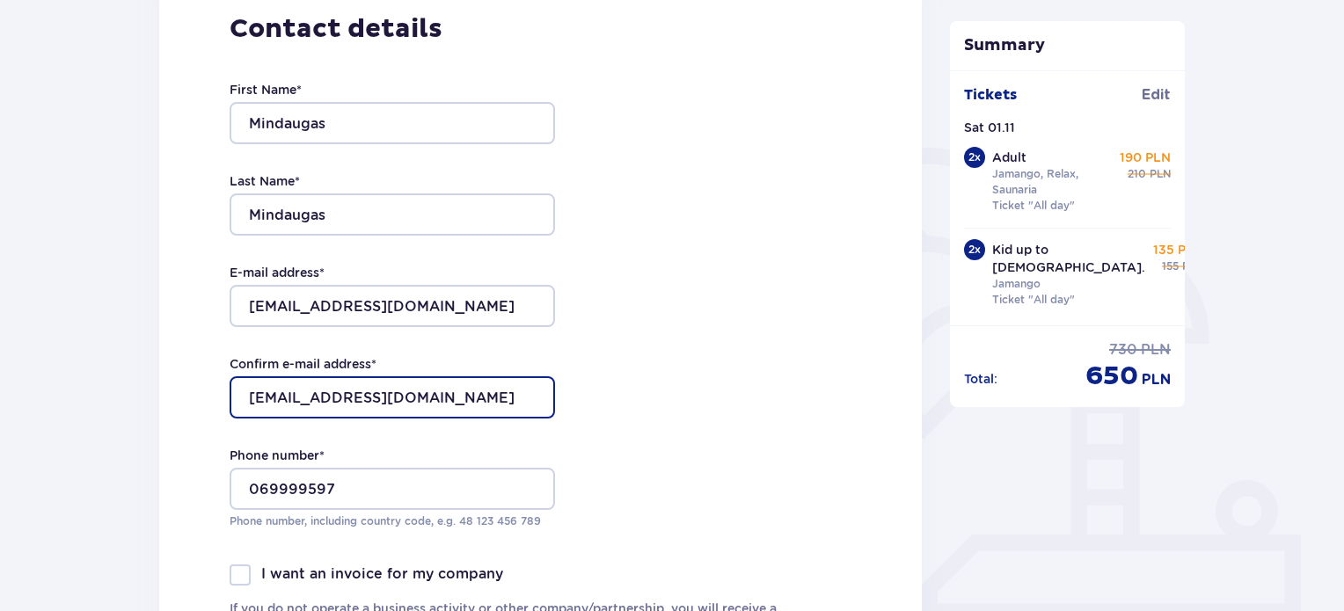
scroll to position [264, 0]
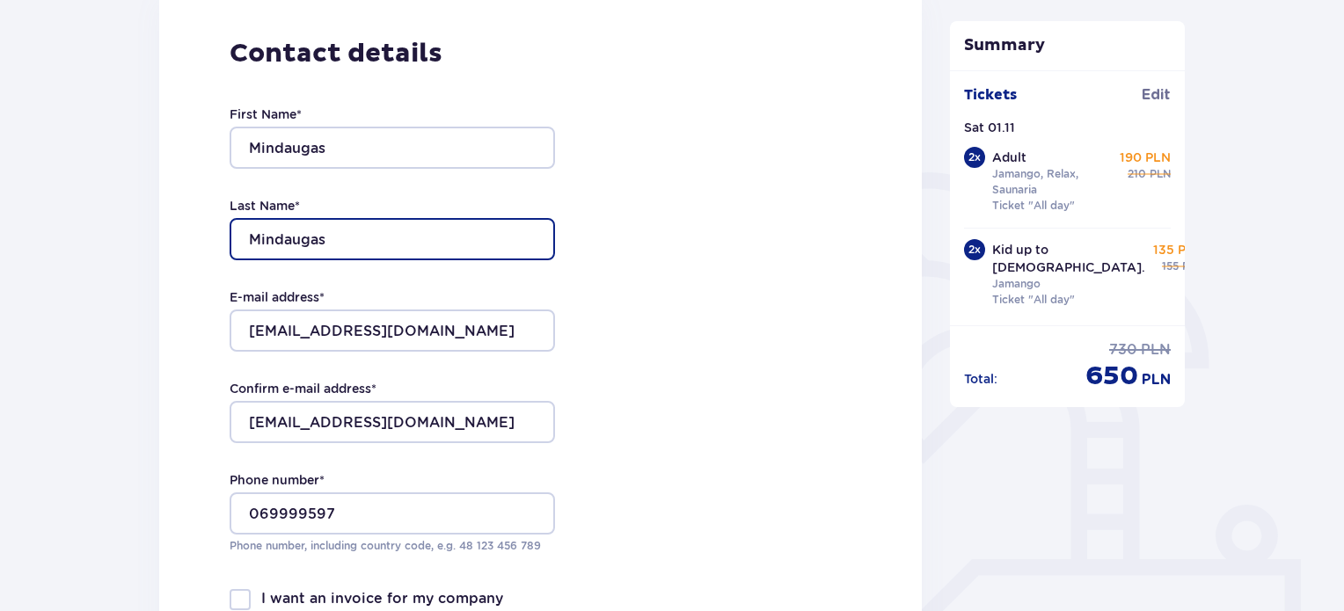
click at [348, 228] on input "Mindaugas" at bounding box center [392, 239] width 325 height 42
type input "Verikas"
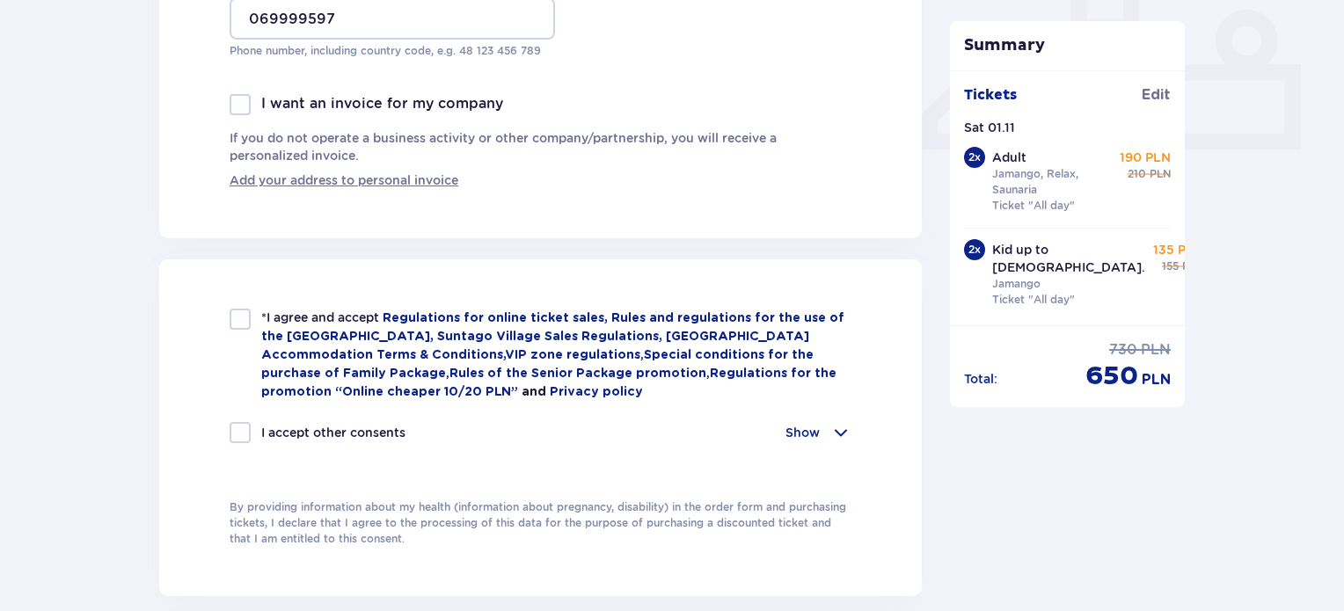
scroll to position [792, 0]
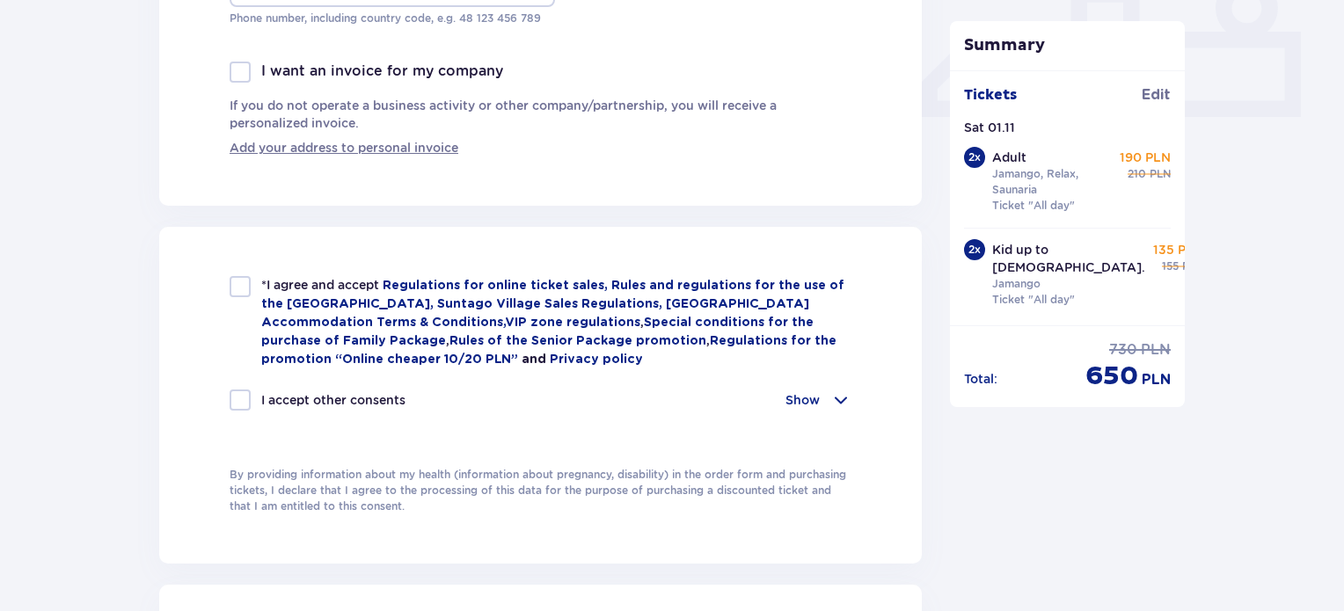
click at [246, 284] on div at bounding box center [240, 286] width 21 height 21
checkbox input "true"
click at [239, 396] on div at bounding box center [240, 400] width 21 height 21
checkbox input "true"
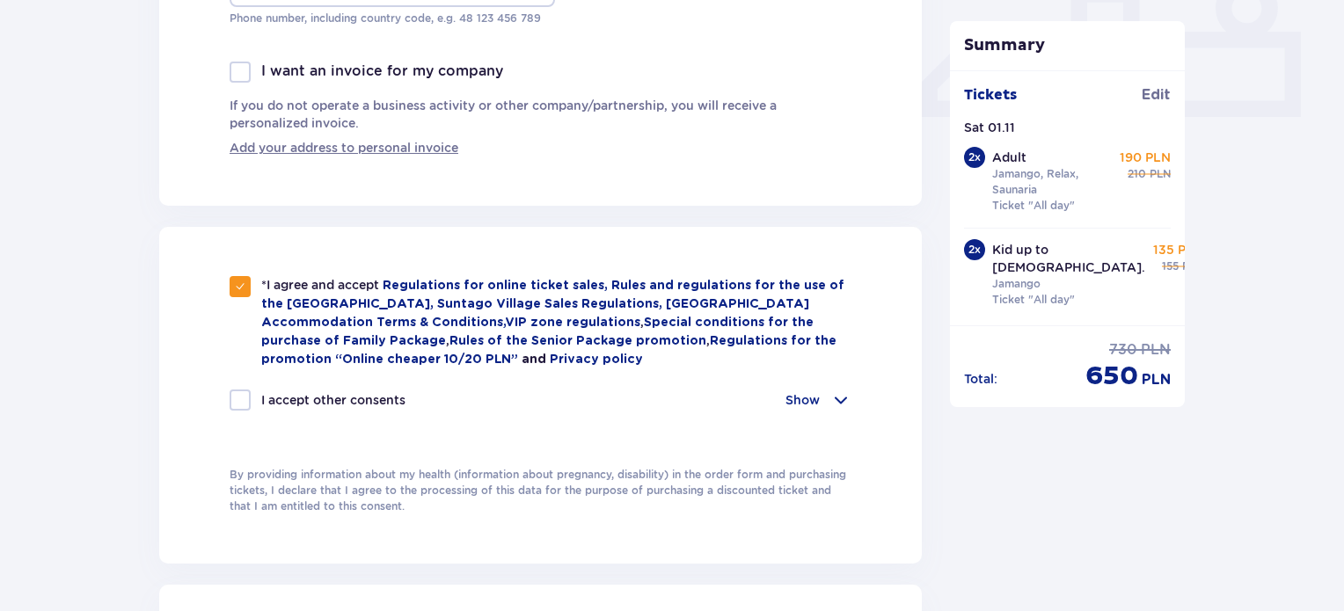
checkbox input "true"
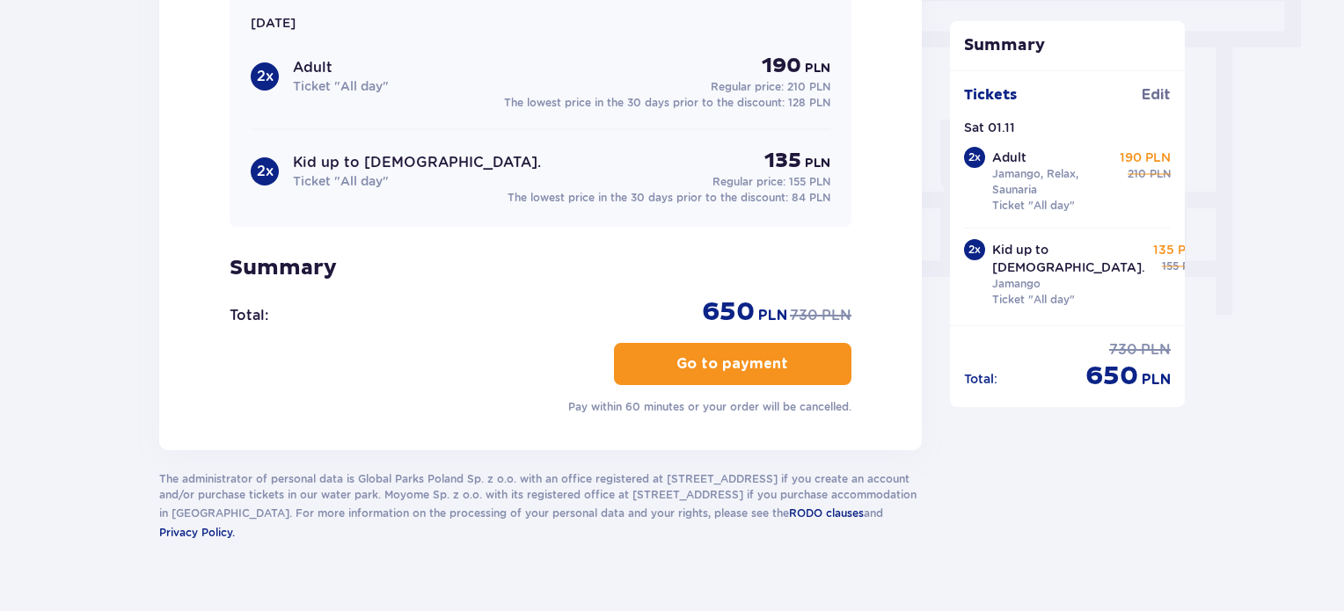
scroll to position [1583, 0]
click at [760, 354] on p "Go to payment" at bounding box center [732, 363] width 112 height 19
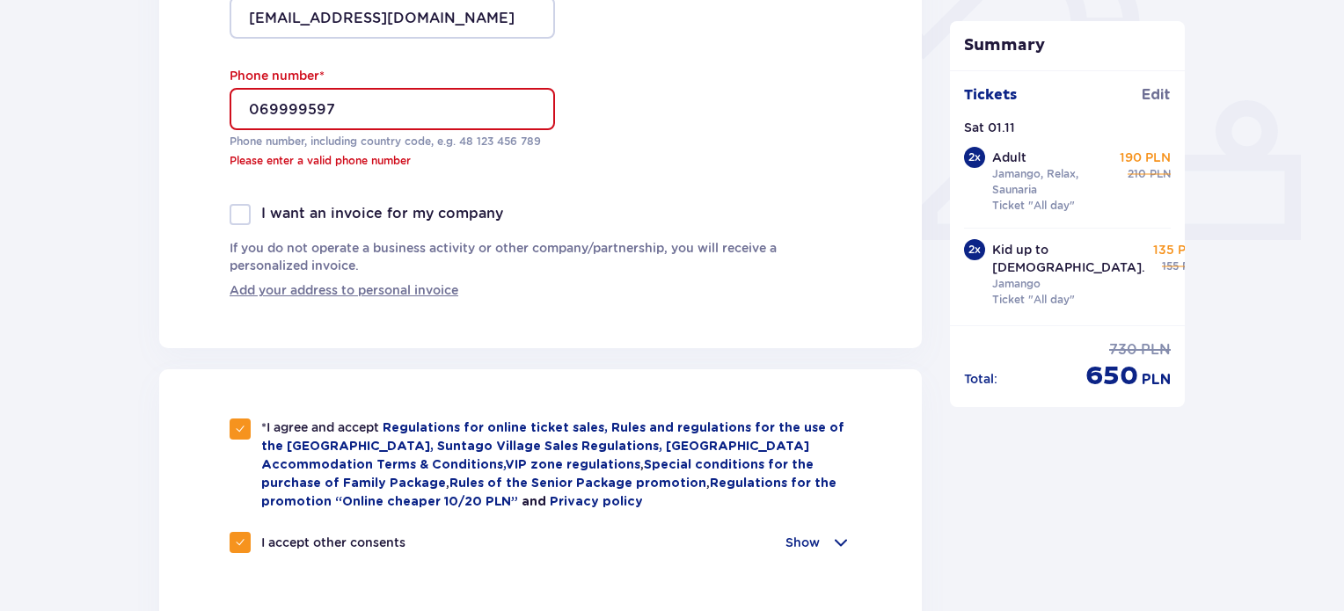
scroll to position [668, 0]
click at [252, 106] on input "069999597" at bounding box center [392, 109] width 325 height 42
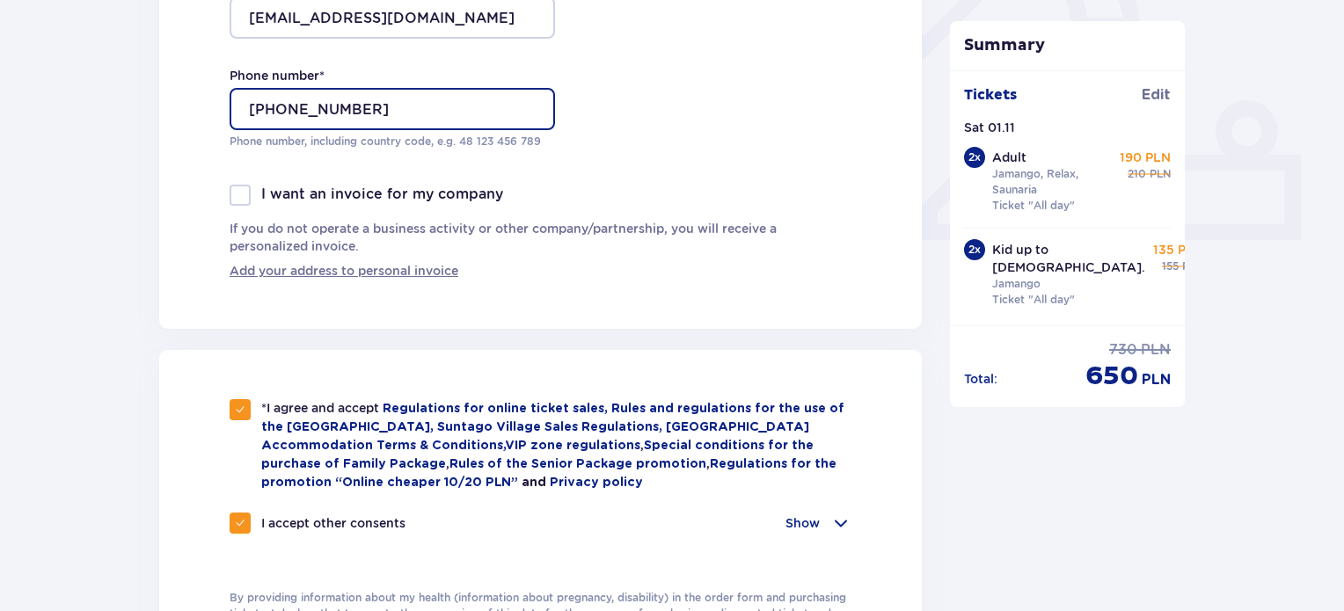
type input "+37069999597"
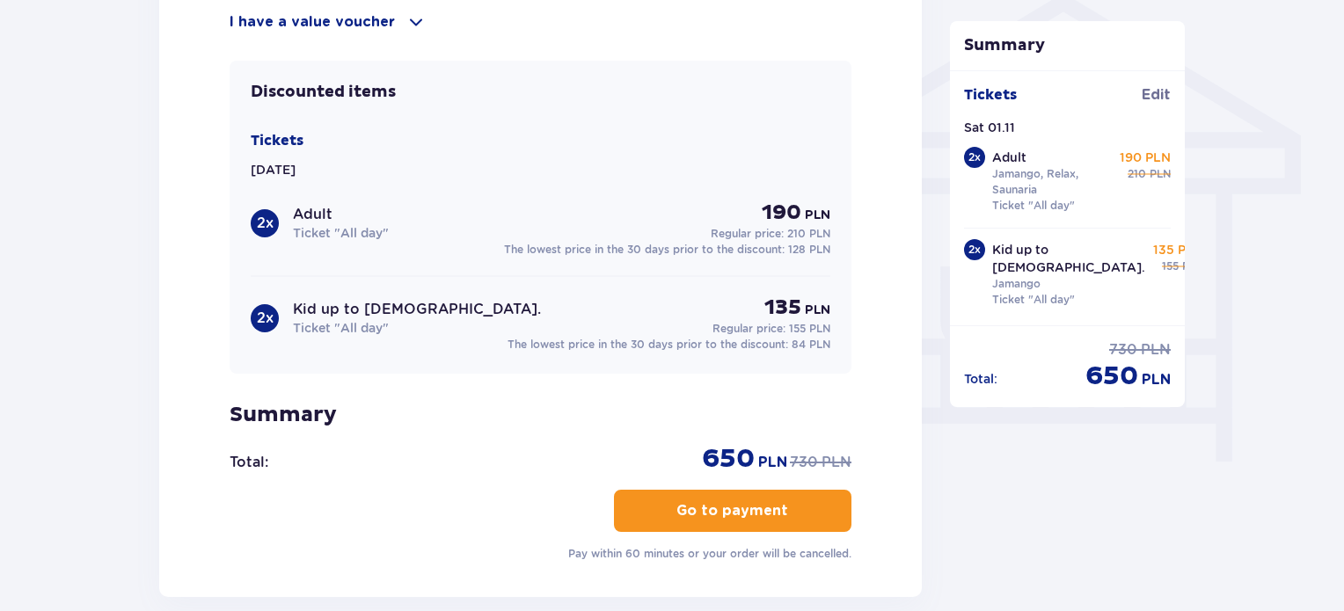
scroll to position [1460, 0]
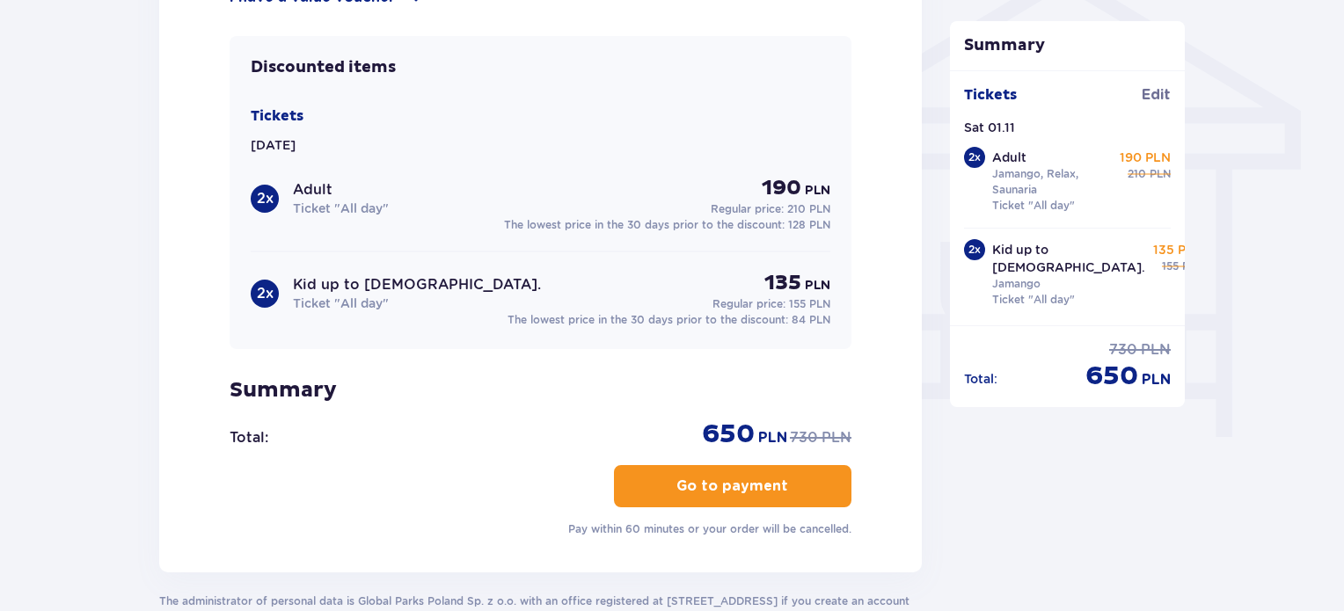
click at [661, 484] on button "Go to payment" at bounding box center [732, 486] width 237 height 42
